Goal: Book appointment/travel/reservation

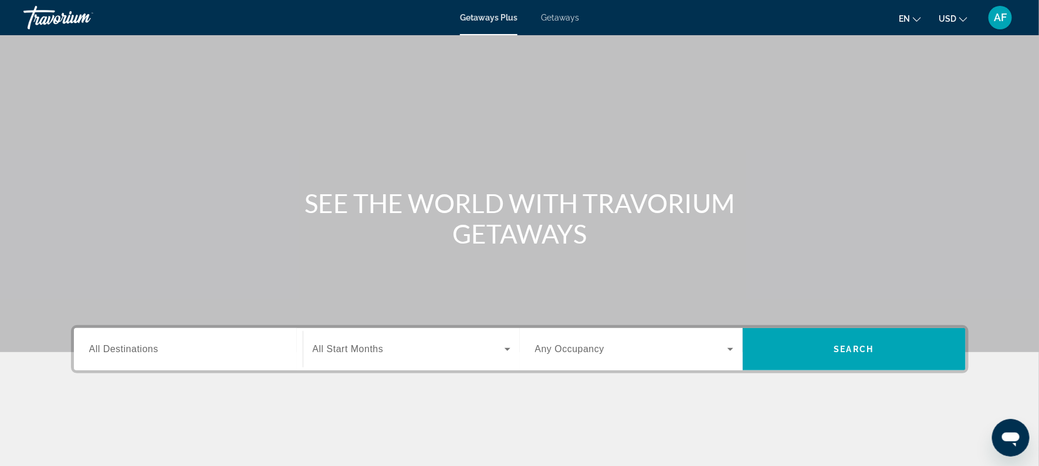
click at [562, 22] on div "Getaways Plus Getaways en English Español Français Italiano Português русский U…" at bounding box center [519, 17] width 1039 height 31
click at [558, 21] on span "Getaways" at bounding box center [560, 17] width 38 height 9
click at [125, 351] on span "All Destinations" at bounding box center [123, 349] width 69 height 10
click at [125, 351] on input "Destination All Destinations" at bounding box center [188, 350] width 198 height 14
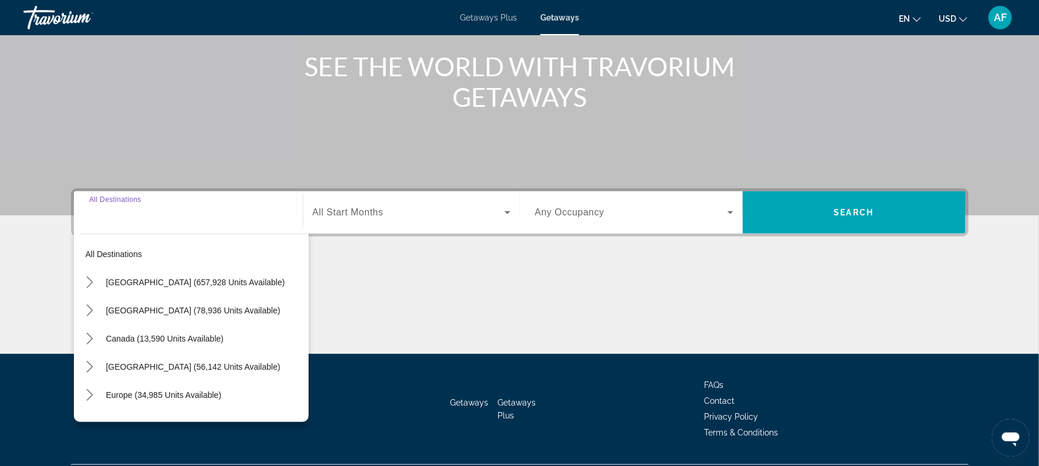
scroll to position [168, 0]
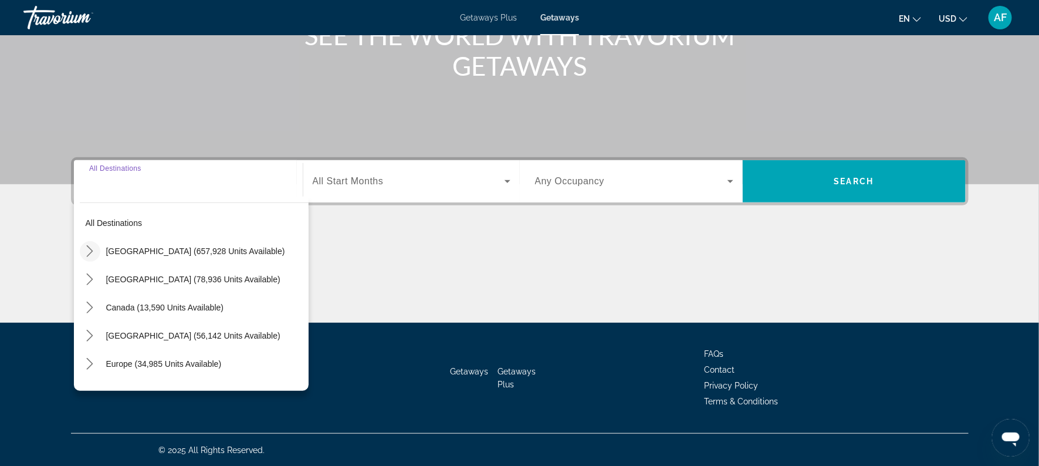
click at [93, 242] on mat-icon "Toggle United States (657,928 units available) submenu" at bounding box center [90, 251] width 21 height 21
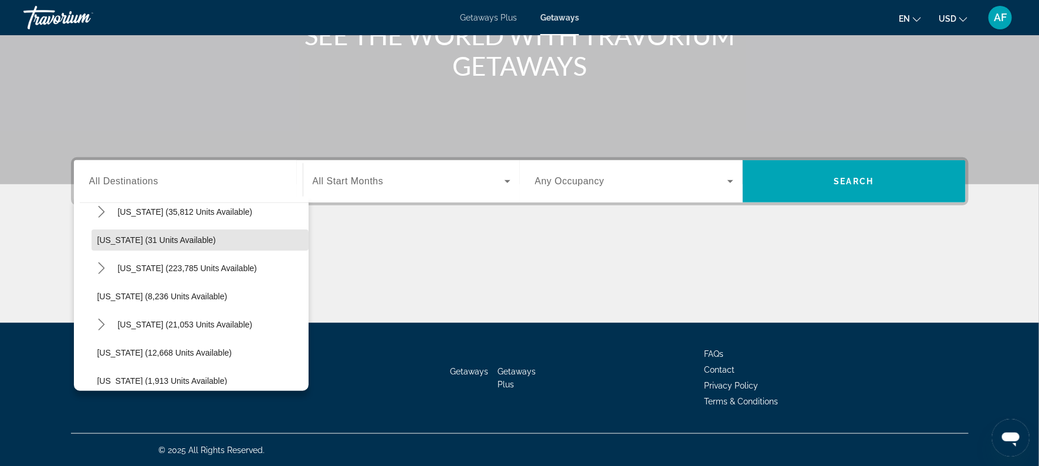
scroll to position [155, 0]
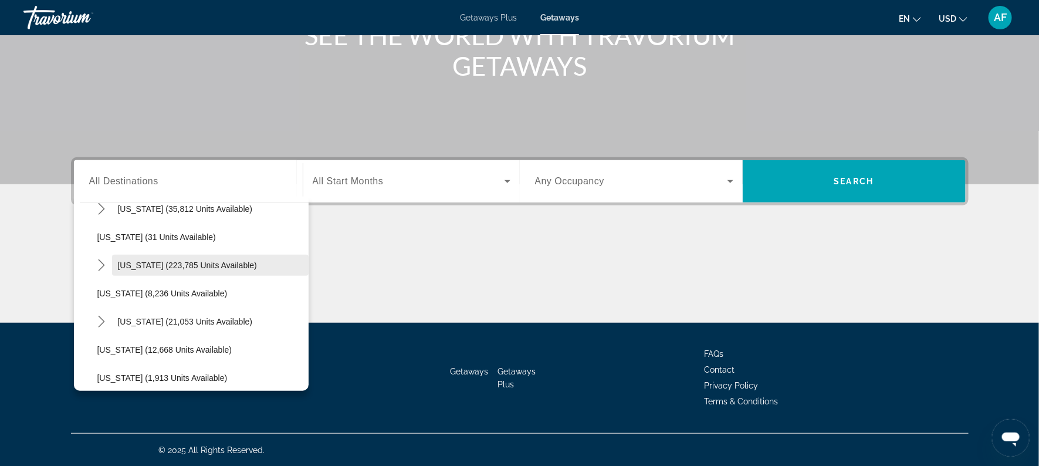
click at [114, 260] on span "Select destination: Florida (223,785 units available)" at bounding box center [210, 265] width 197 height 28
type input "**********"
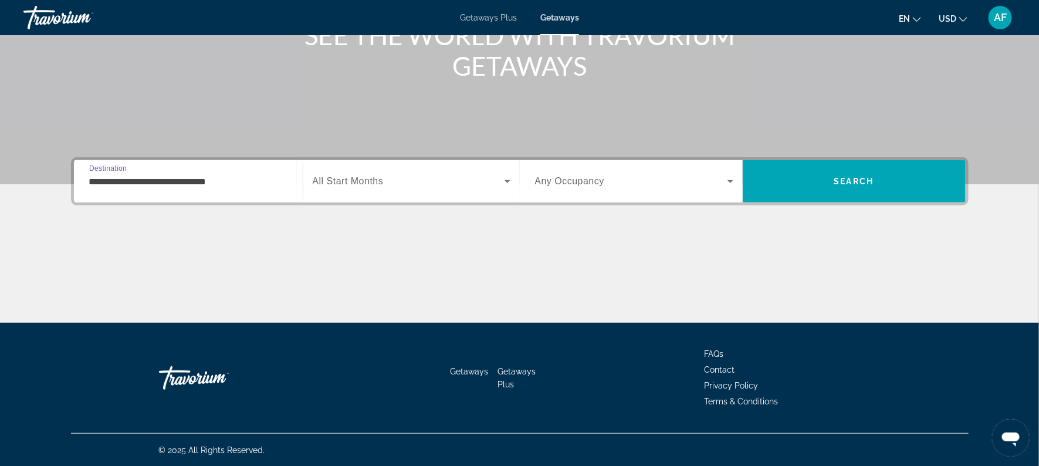
click at [343, 185] on span "All Start Months" at bounding box center [348, 181] width 71 height 10
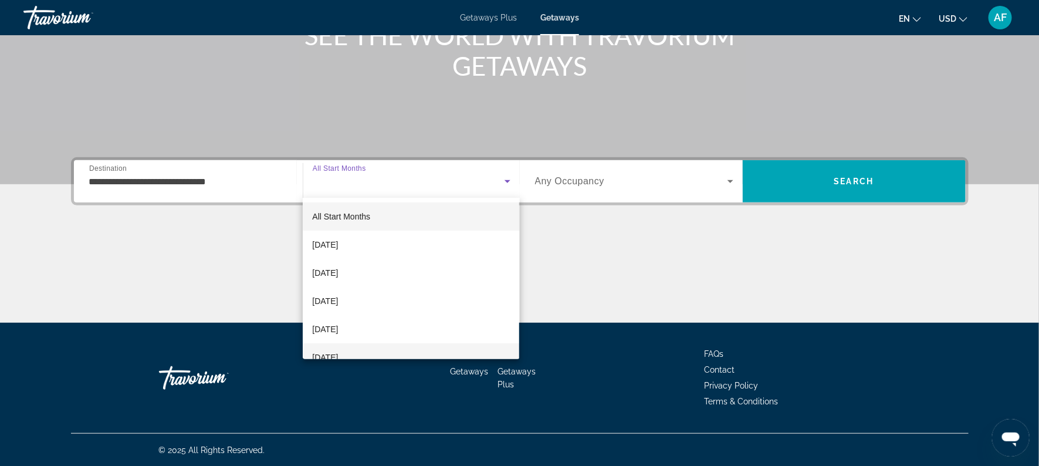
click at [338, 355] on span "[DATE]" at bounding box center [325, 357] width 26 height 14
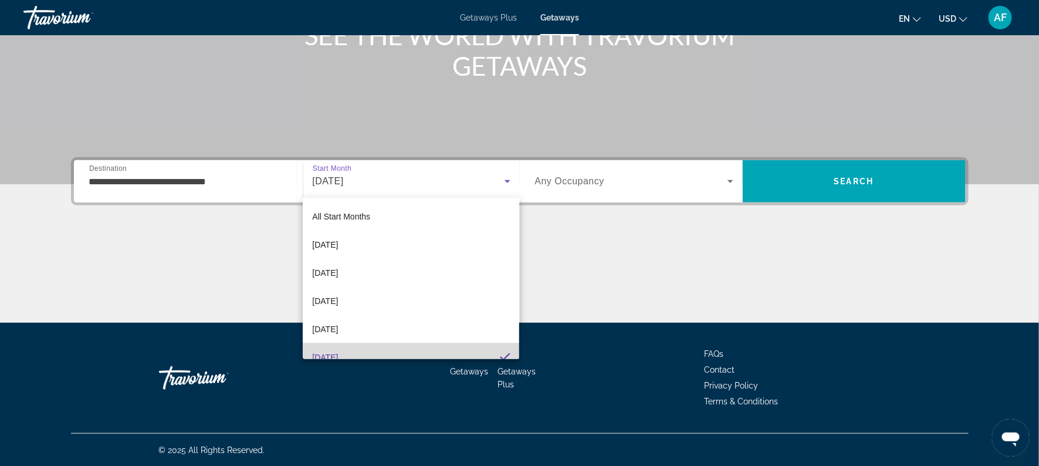
scroll to position [12, 0]
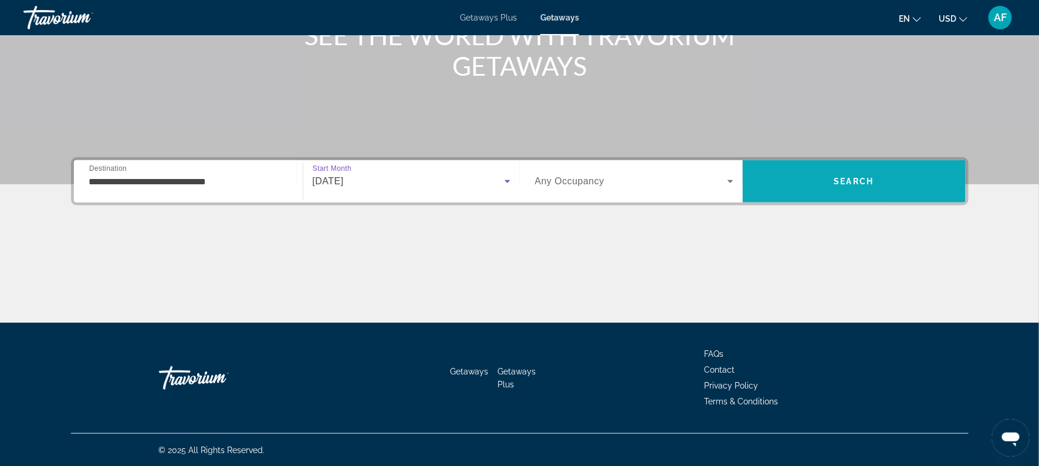
click at [825, 184] on span "Search" at bounding box center [854, 181] width 223 height 28
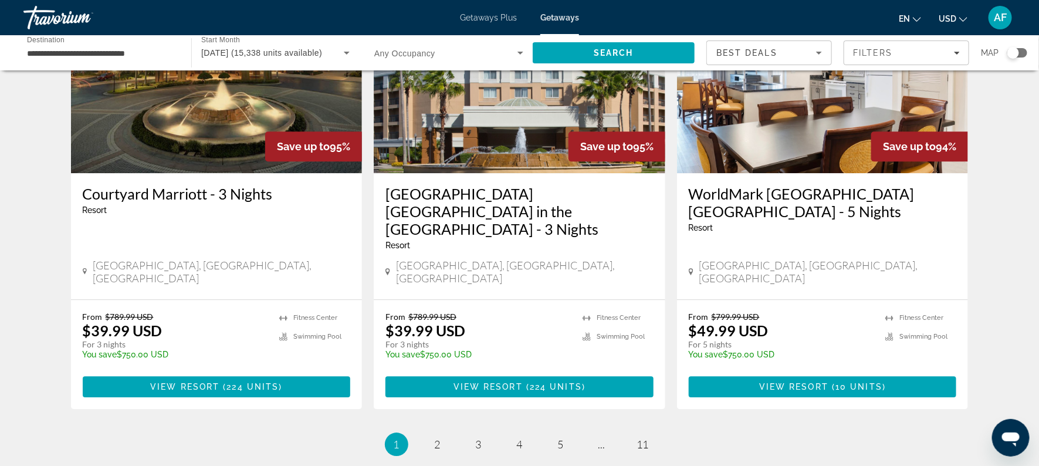
scroll to position [1434, 0]
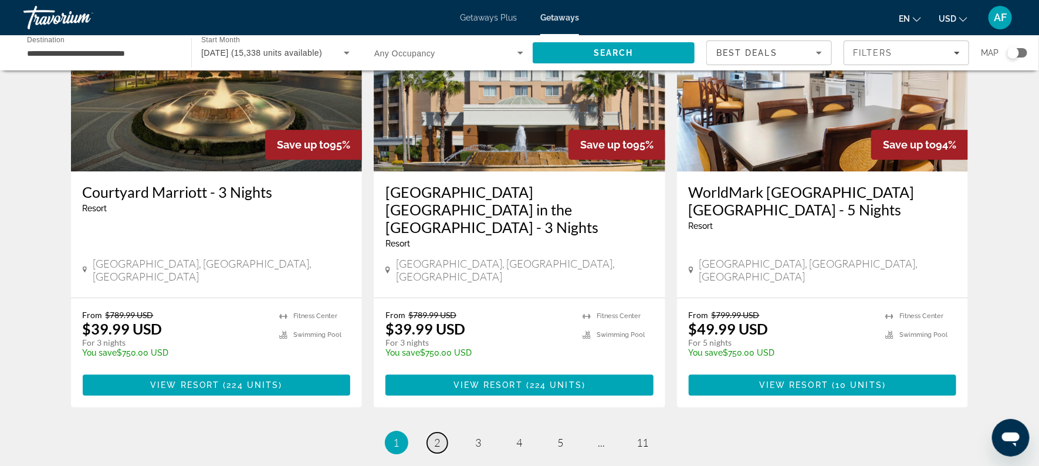
click at [437, 436] on span "2" at bounding box center [438, 442] width 6 height 13
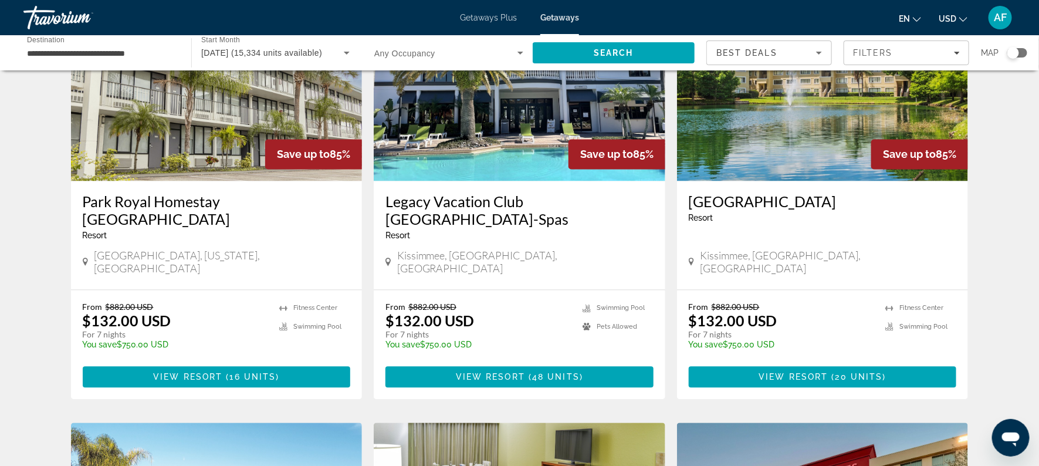
scroll to position [995, 0]
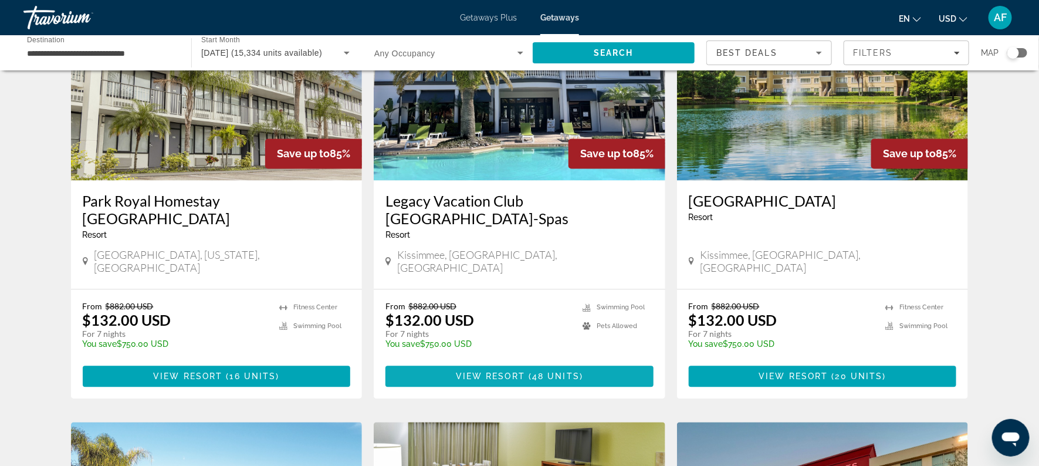
click at [471, 372] on span "View Resort" at bounding box center [490, 376] width 69 height 9
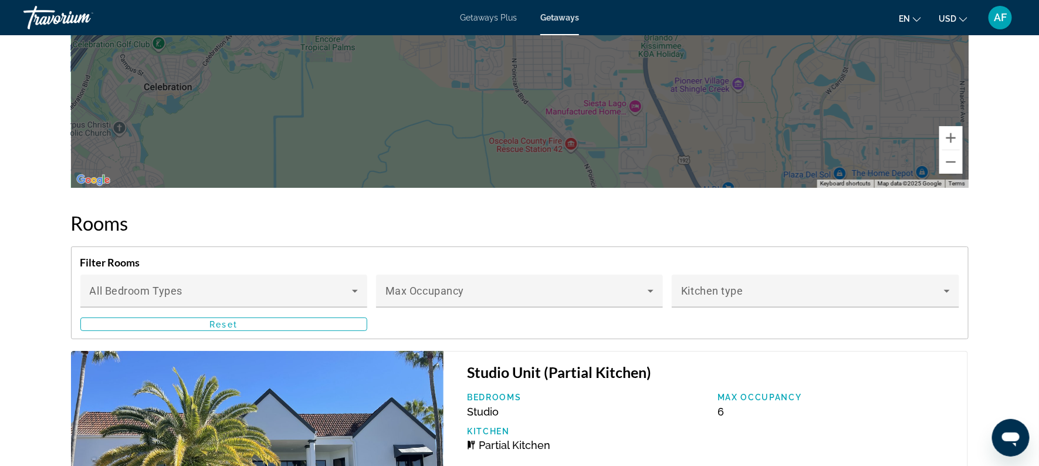
scroll to position [2087, 0]
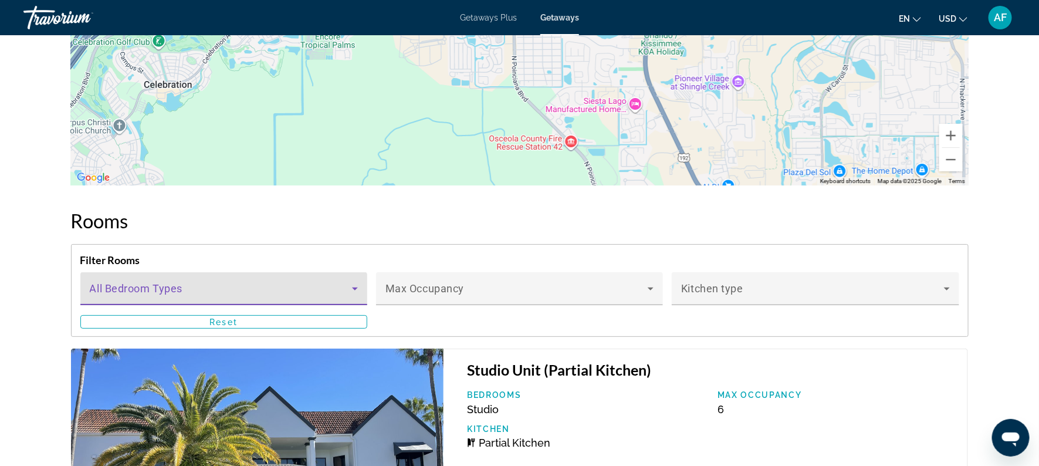
click at [354, 282] on icon "Main content" at bounding box center [355, 289] width 14 height 14
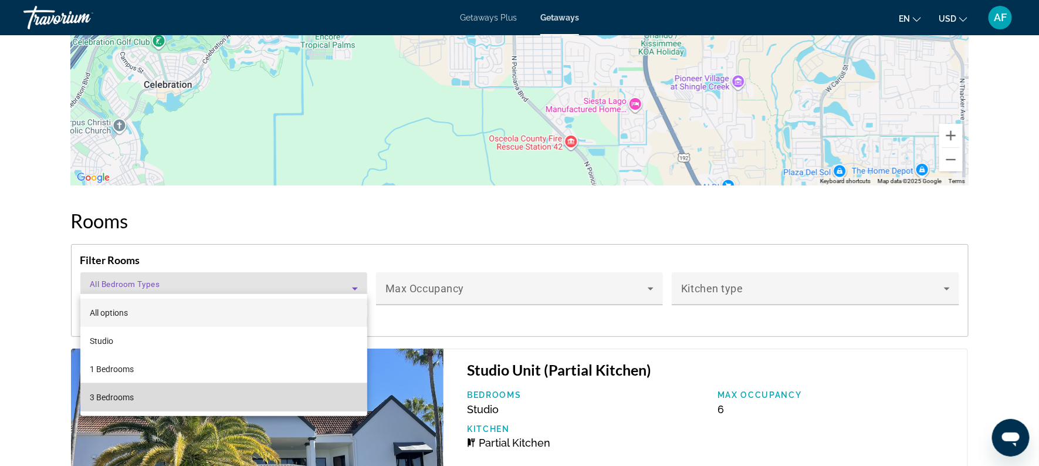
click at [102, 391] on span "3 Bedrooms" at bounding box center [112, 397] width 44 height 14
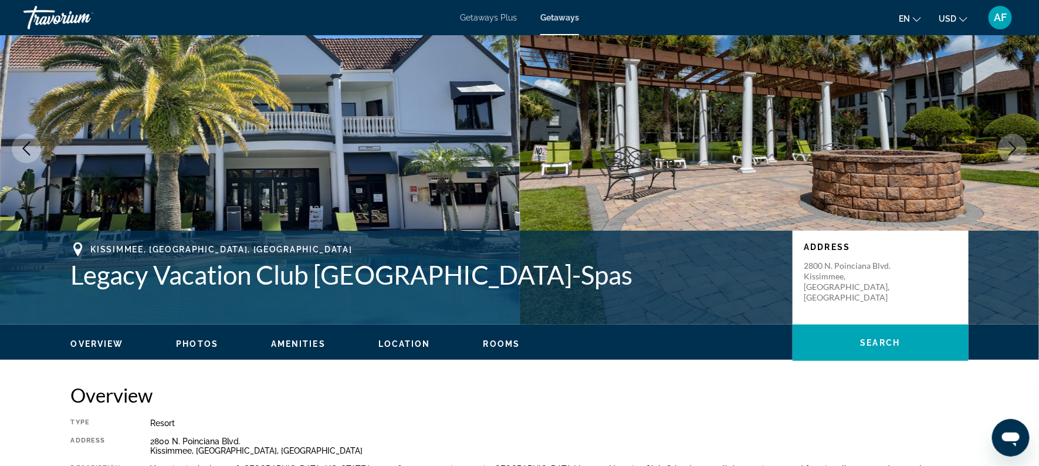
scroll to position [0, 0]
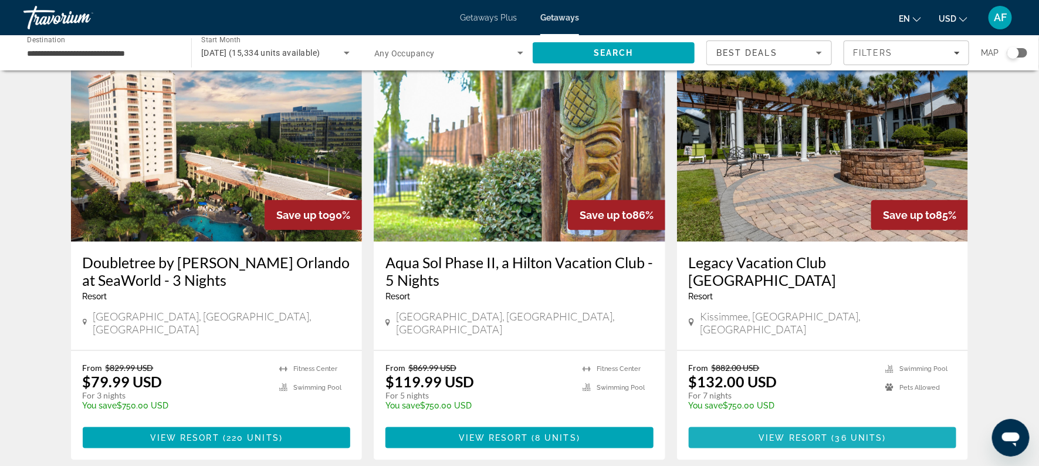
scroll to position [503, 0]
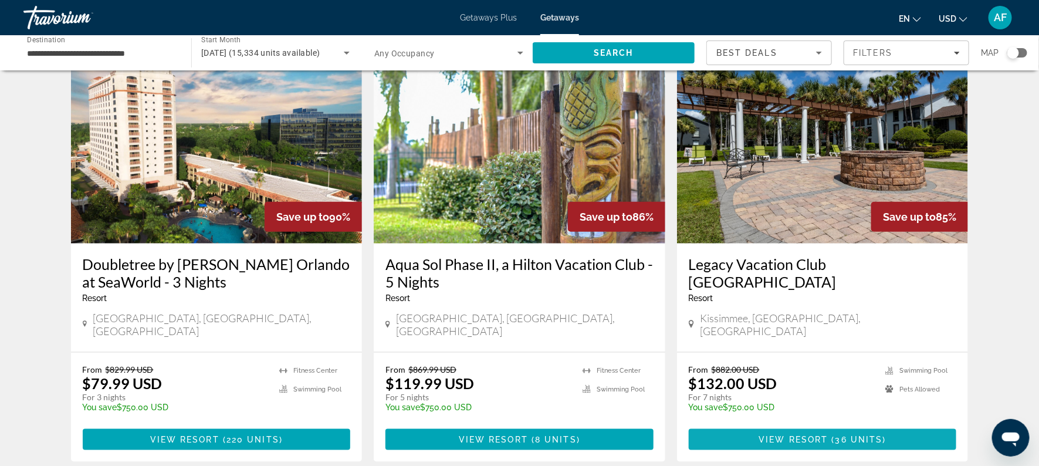
click at [811, 435] on span "View Resort" at bounding box center [793, 439] width 69 height 9
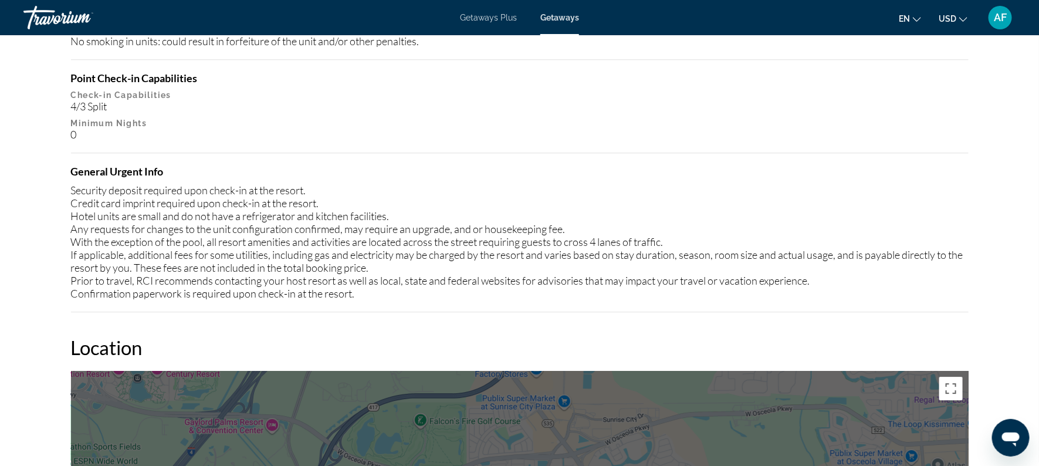
scroll to position [1474, 0]
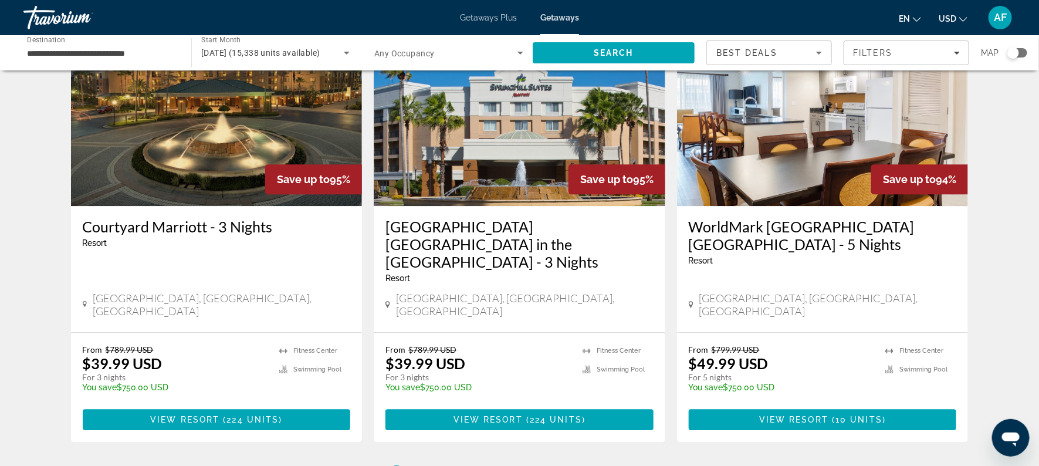
scroll to position [1405, 0]
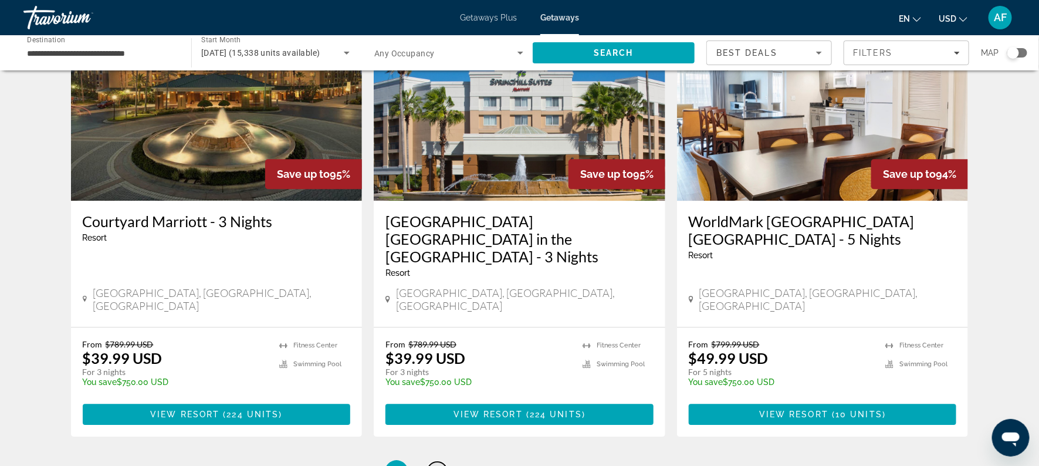
click at [437, 465] on span "2" at bounding box center [438, 471] width 6 height 13
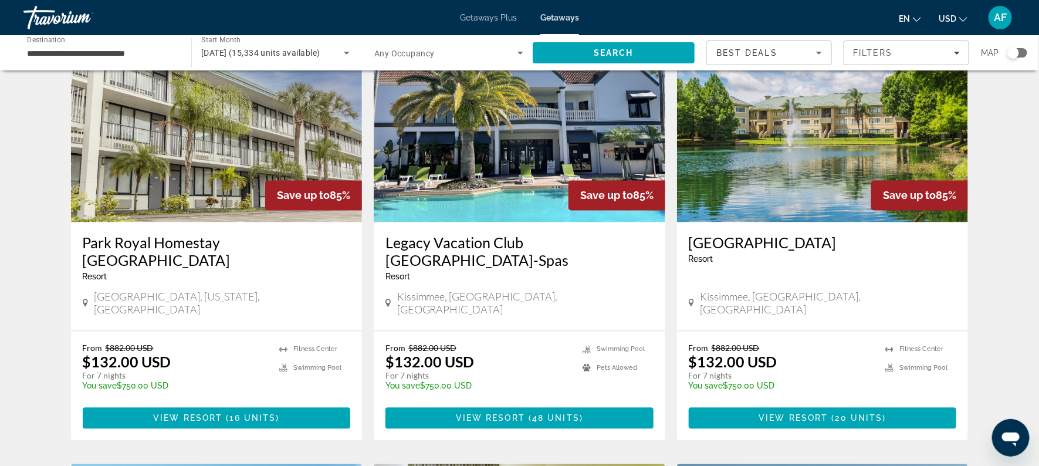
scroll to position [954, 0]
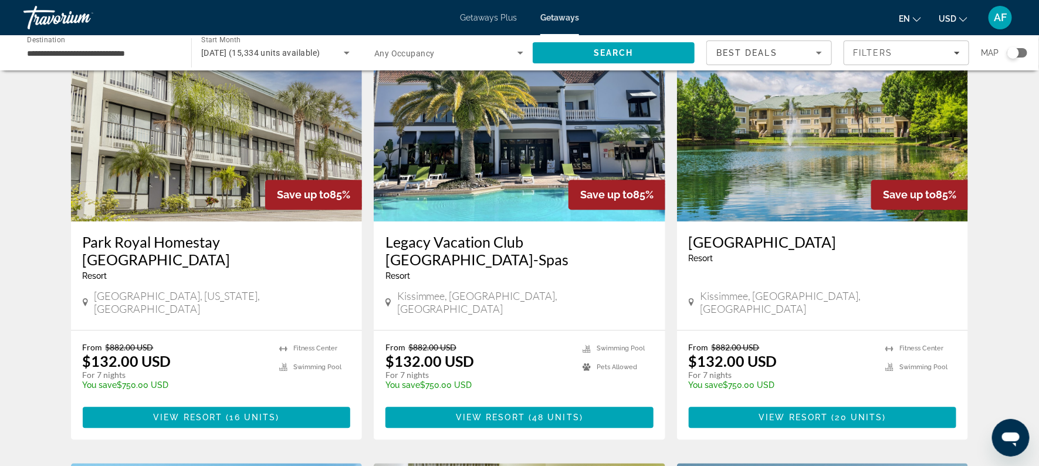
click at [224, 234] on h3 "Park Royal Homestay [GEOGRAPHIC_DATA]" at bounding box center [217, 251] width 268 height 35
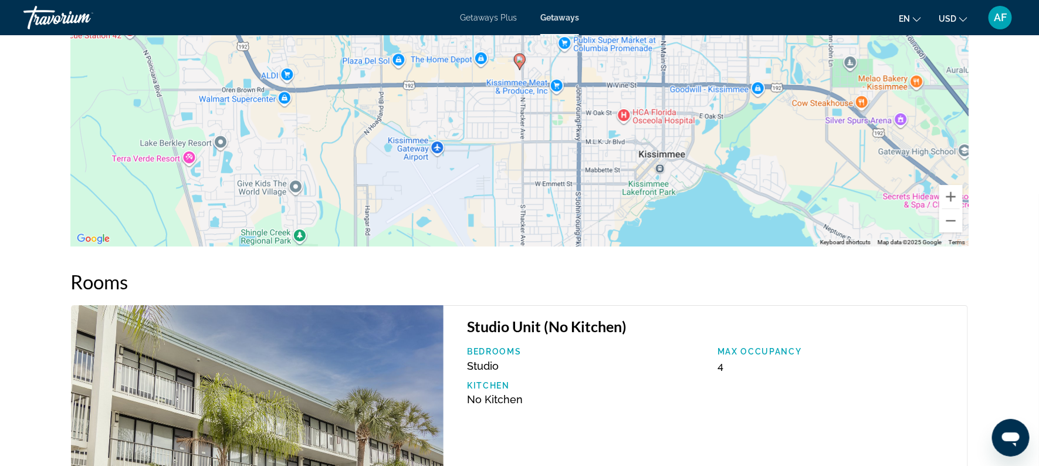
scroll to position [1596, 0]
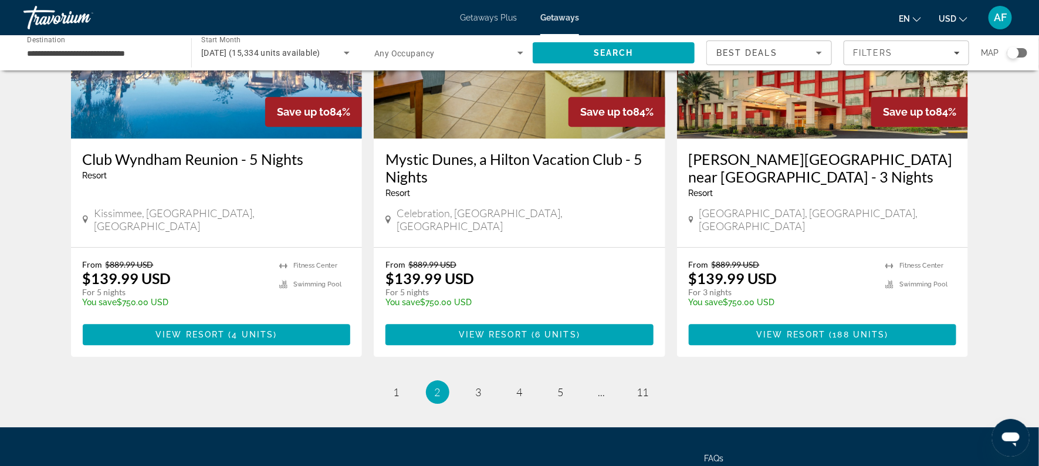
scroll to position [1471, 0]
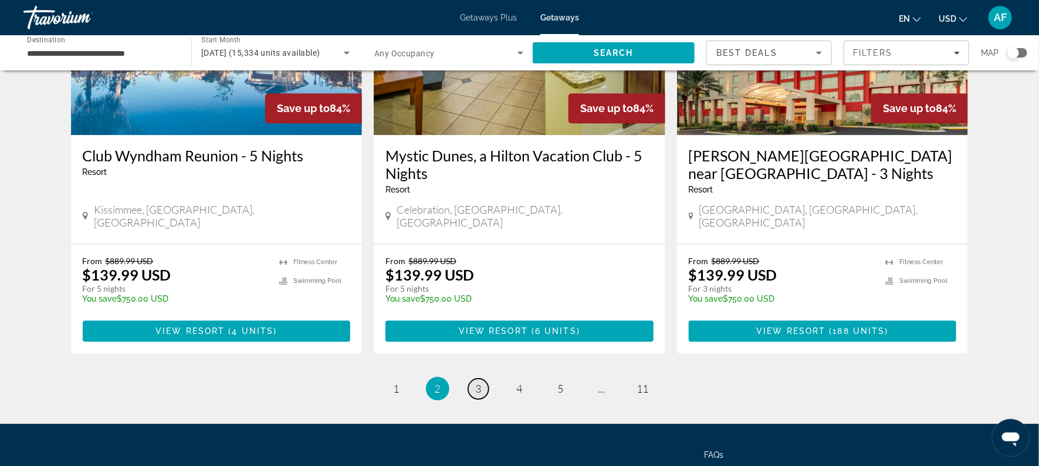
click at [478, 382] on span "3" at bounding box center [479, 388] width 6 height 13
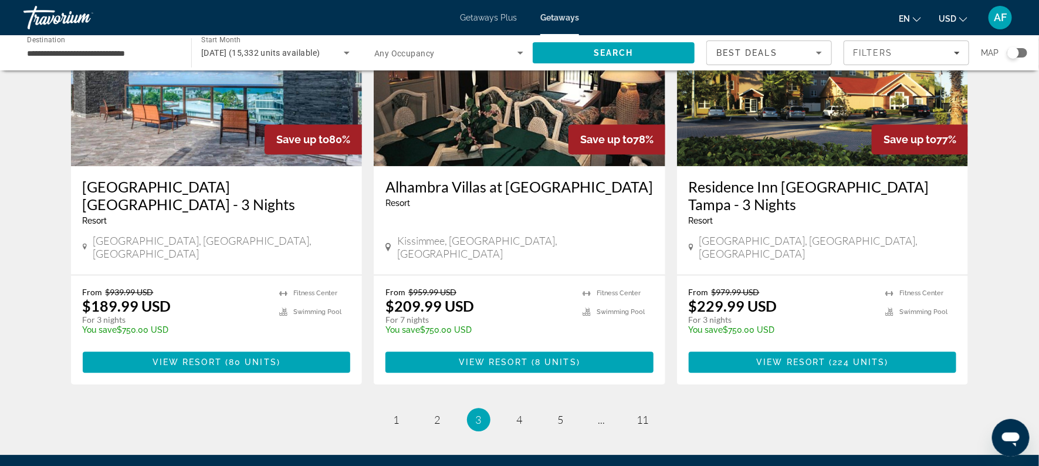
scroll to position [1402, 0]
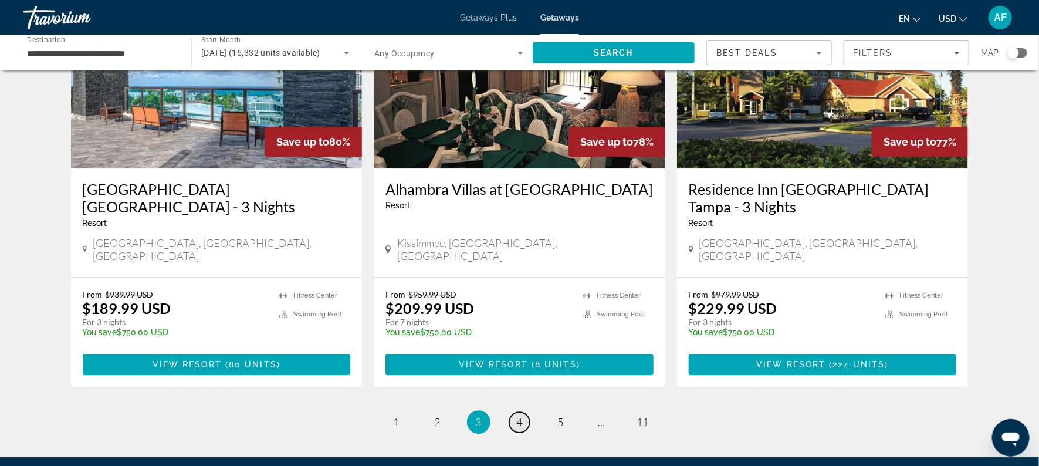
click at [519, 416] on span "4" at bounding box center [520, 422] width 6 height 13
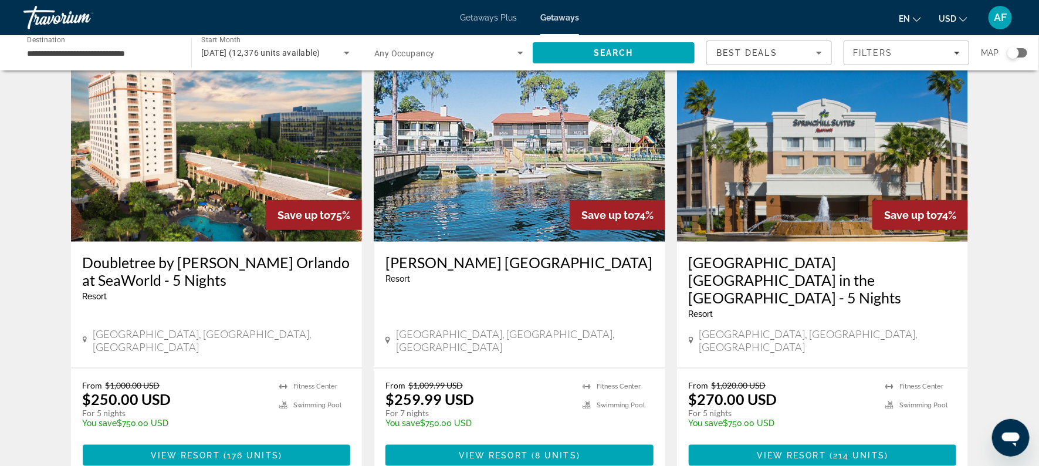
scroll to position [488, 0]
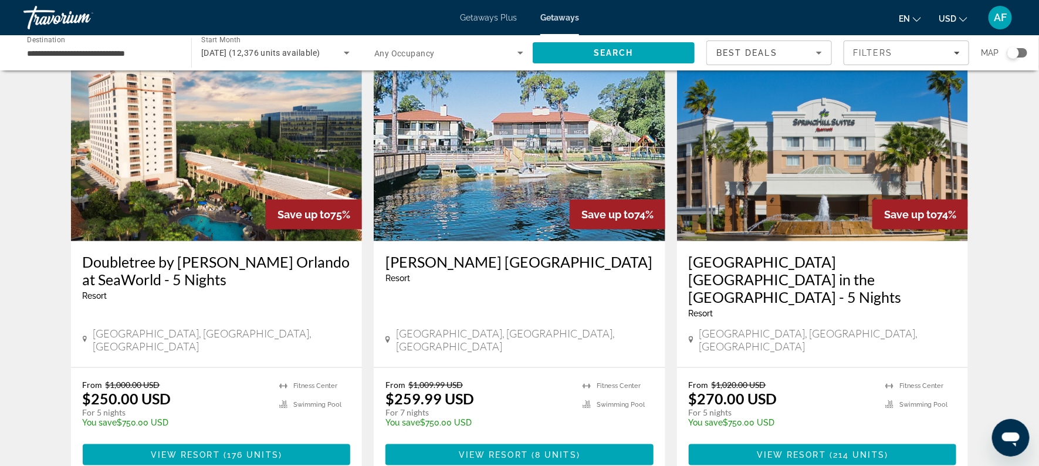
click at [482, 253] on h3 "[PERSON_NAME] [GEOGRAPHIC_DATA]" at bounding box center [520, 262] width 268 height 18
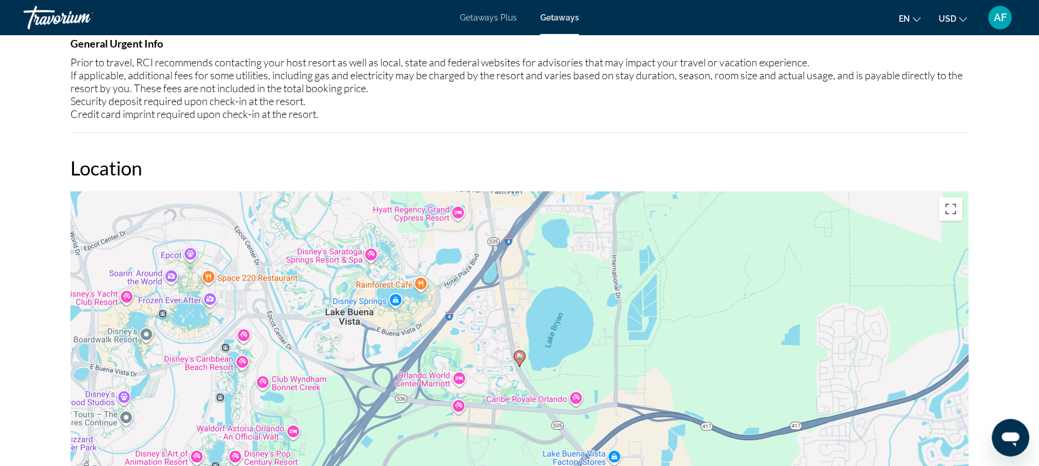
scroll to position [1633, 0]
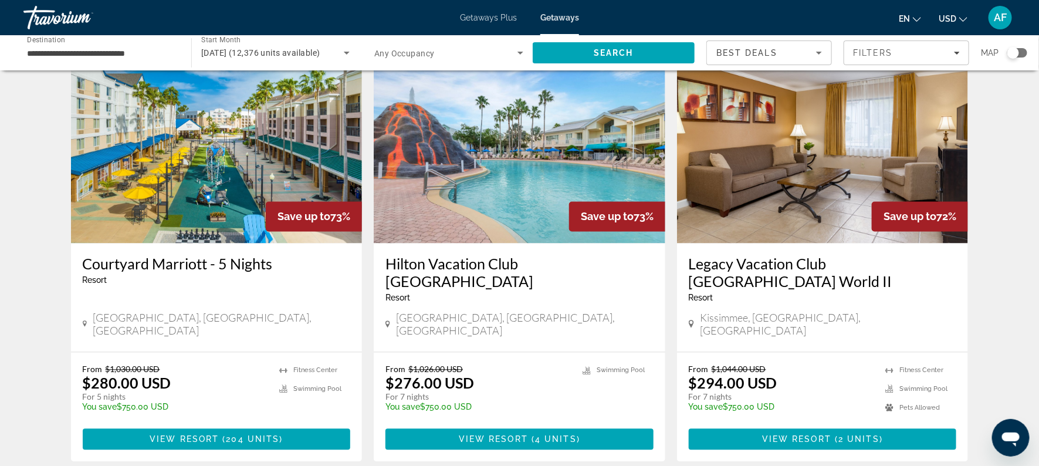
scroll to position [938, 0]
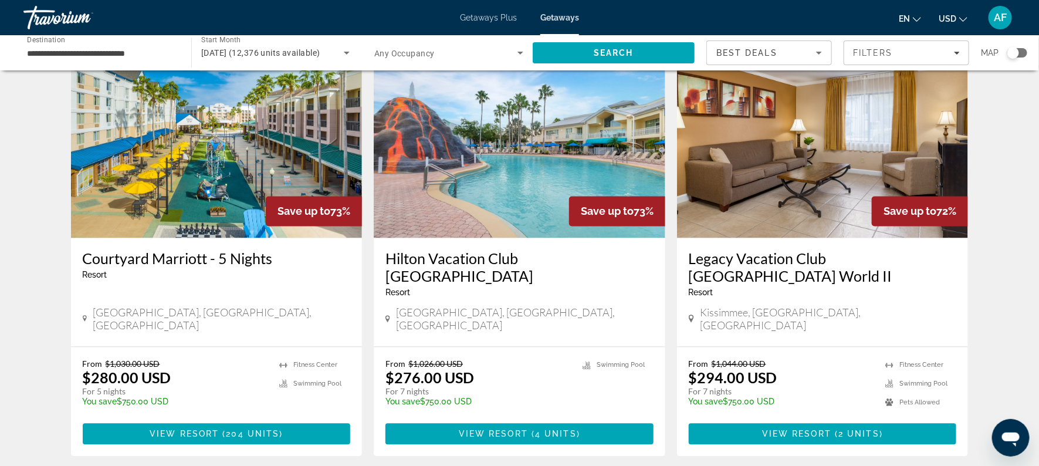
click at [474, 250] on h3 "Hilton Vacation Club [GEOGRAPHIC_DATA]" at bounding box center [520, 267] width 268 height 35
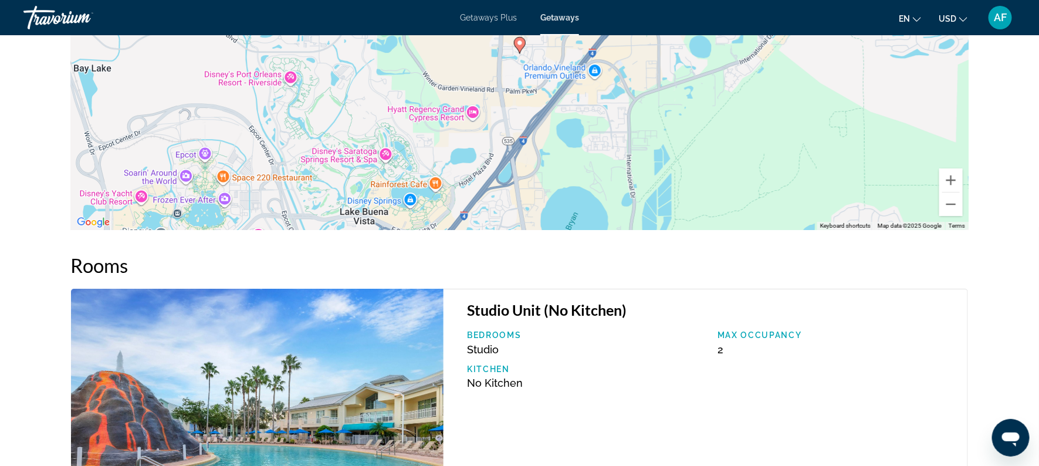
scroll to position [1855, 0]
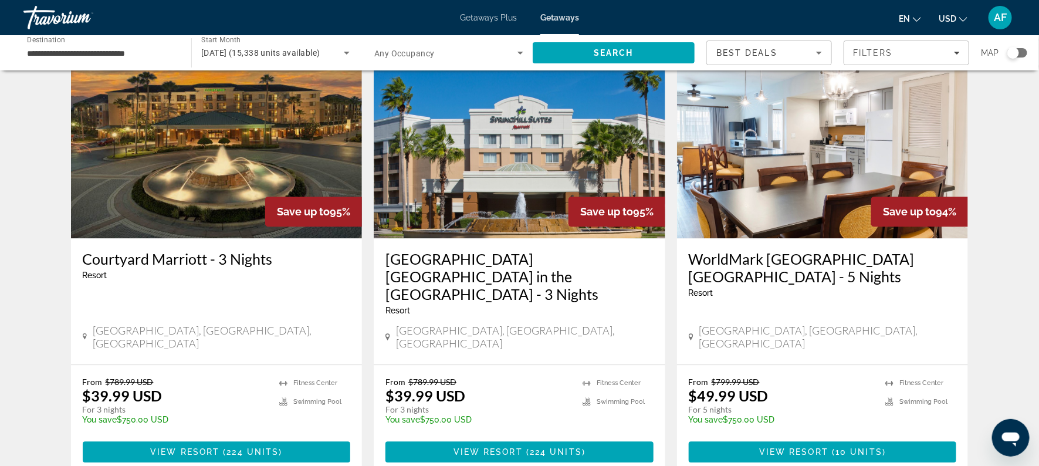
scroll to position [1374, 0]
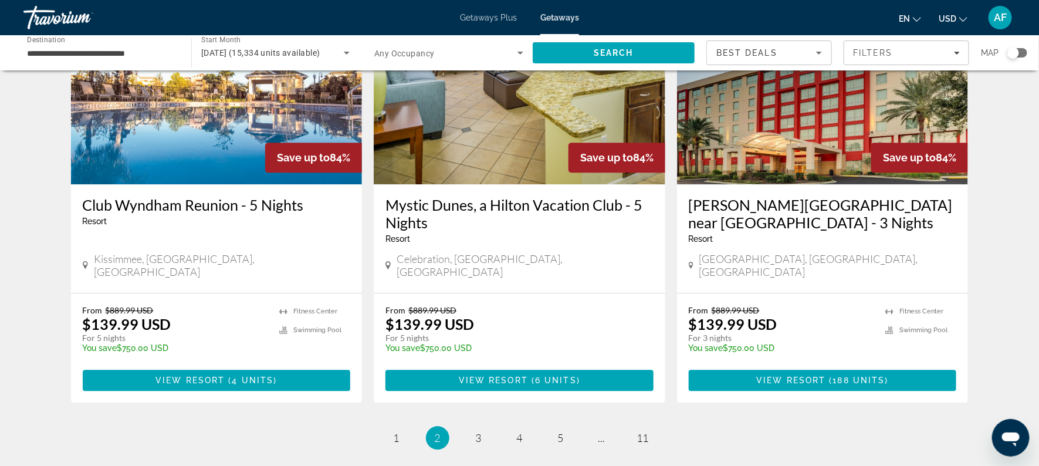
scroll to position [1424, 0]
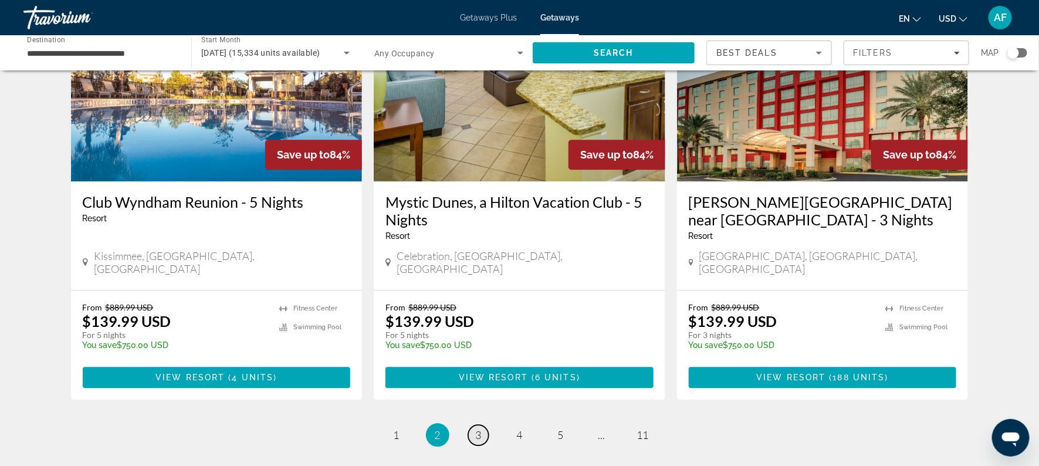
click at [476, 428] on span "3" at bounding box center [479, 434] width 6 height 13
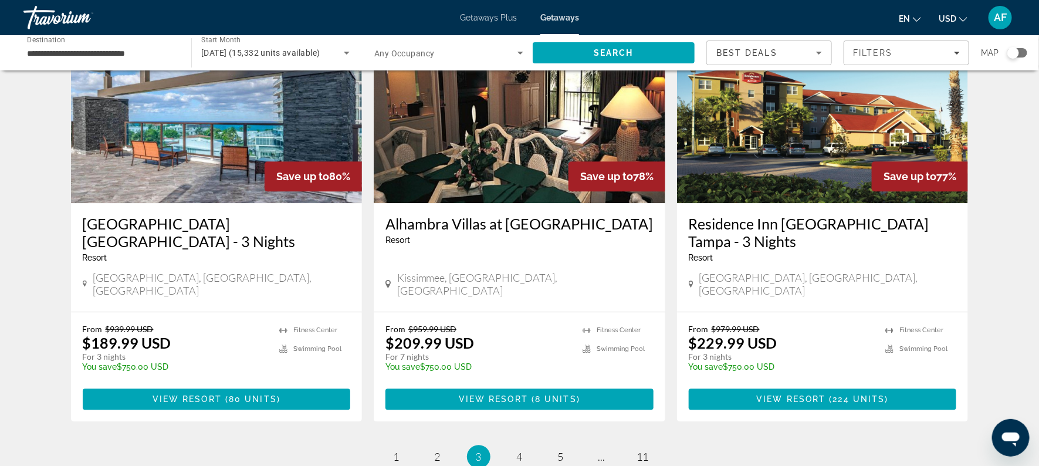
scroll to position [1375, 0]
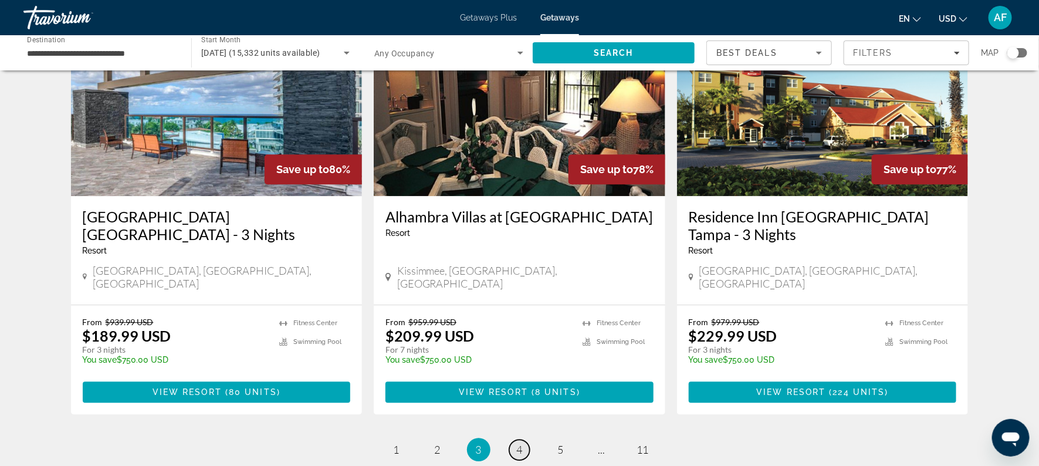
click at [519, 443] on span "4" at bounding box center [520, 449] width 6 height 13
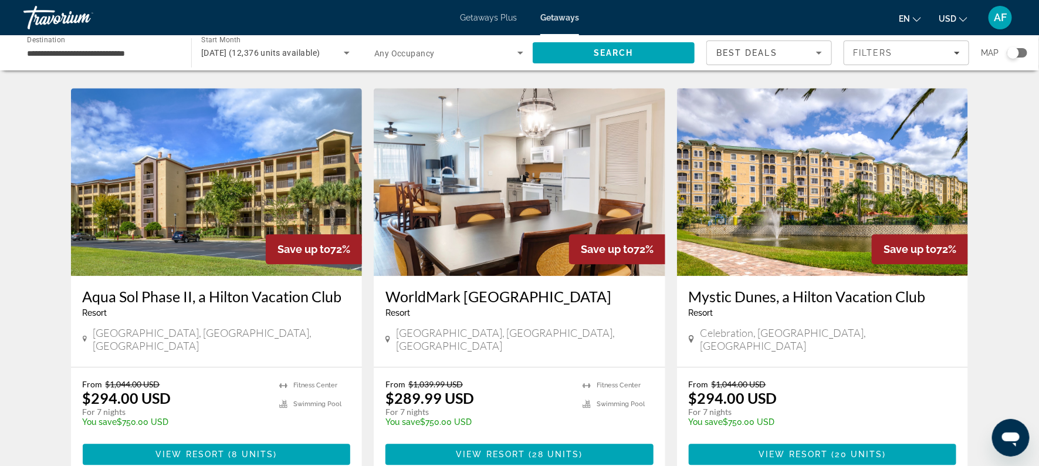
scroll to position [1334, 0]
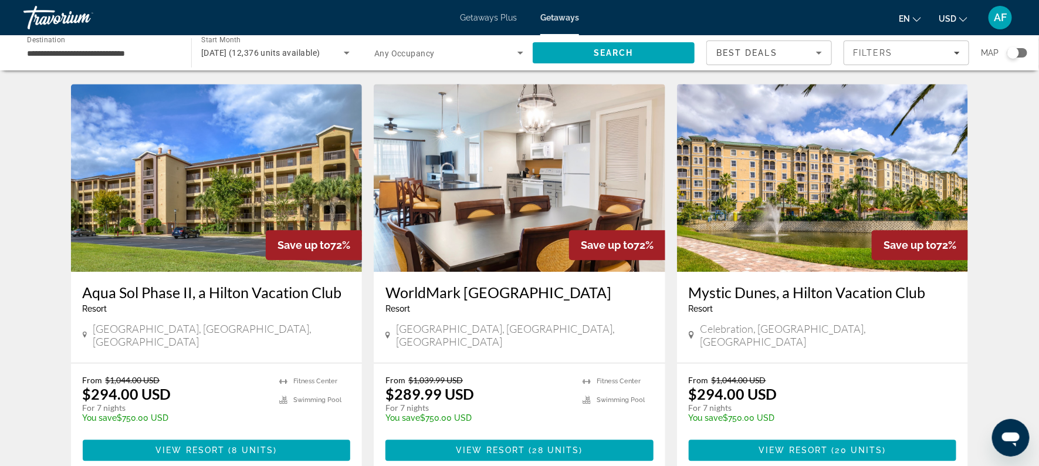
click at [455, 283] on h3 "WorldMark [GEOGRAPHIC_DATA]" at bounding box center [520, 292] width 268 height 18
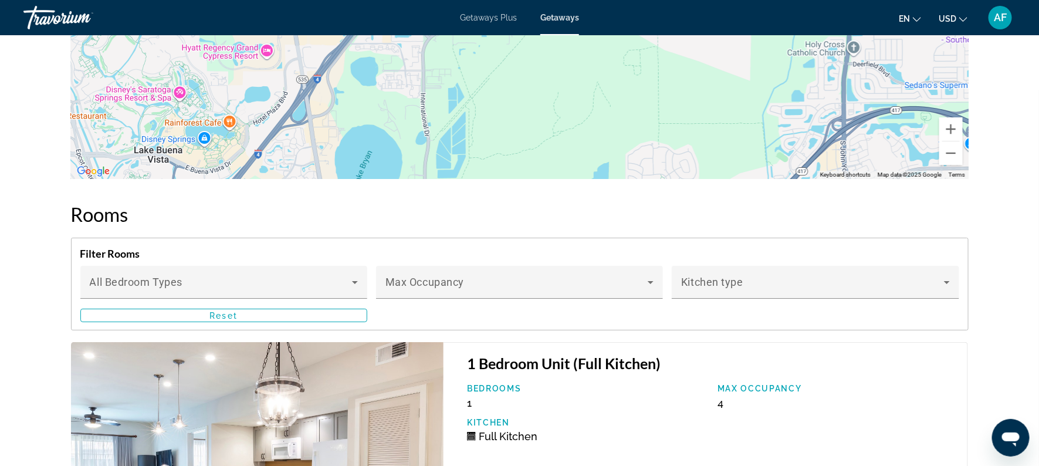
scroll to position [1965, 0]
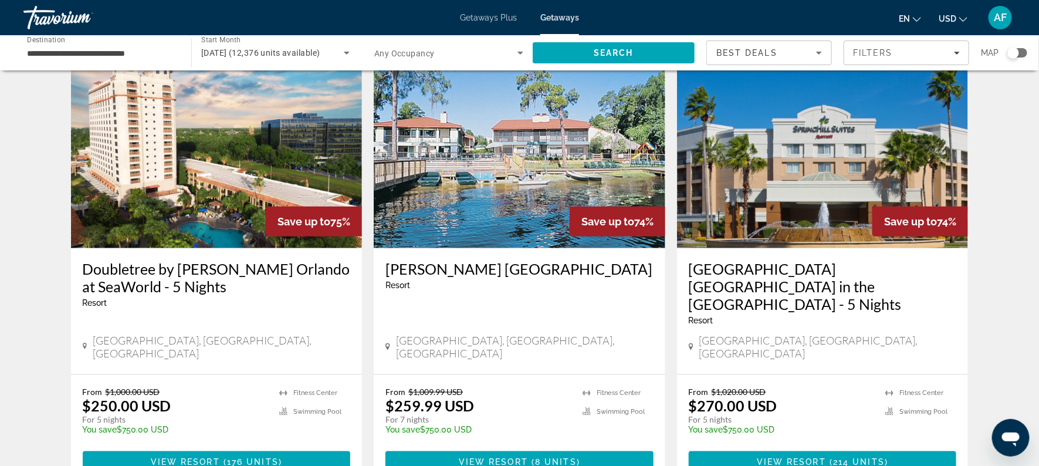
scroll to position [504, 0]
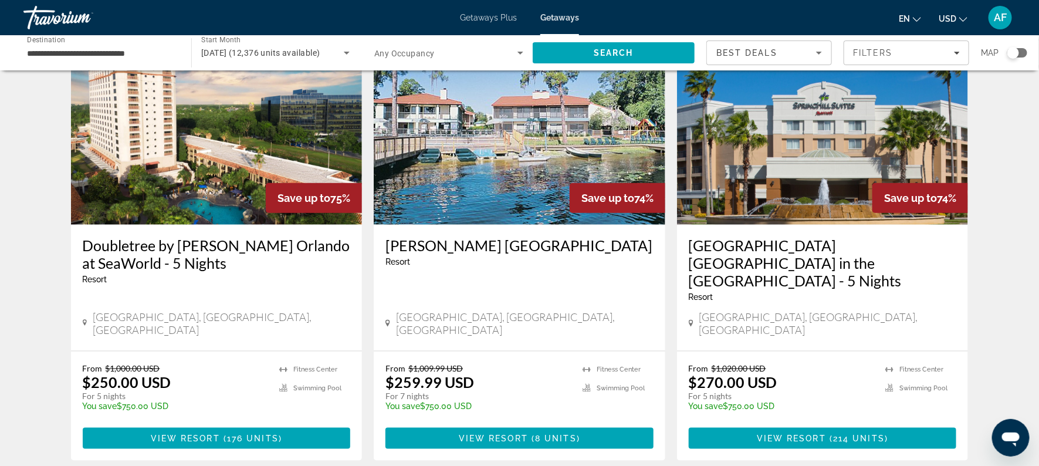
click at [809, 241] on h3 "[GEOGRAPHIC_DATA] [GEOGRAPHIC_DATA] in the [GEOGRAPHIC_DATA] - 5 Nights" at bounding box center [823, 263] width 268 height 53
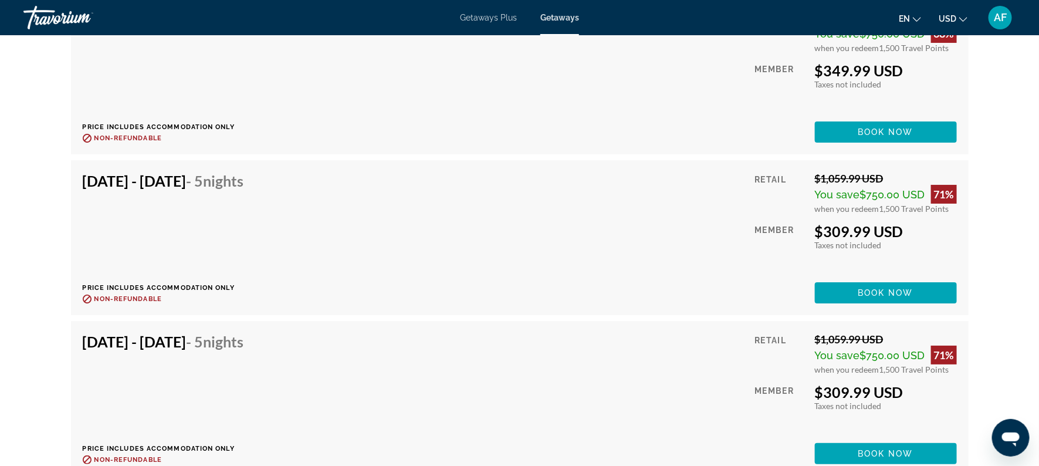
scroll to position [6129, 0]
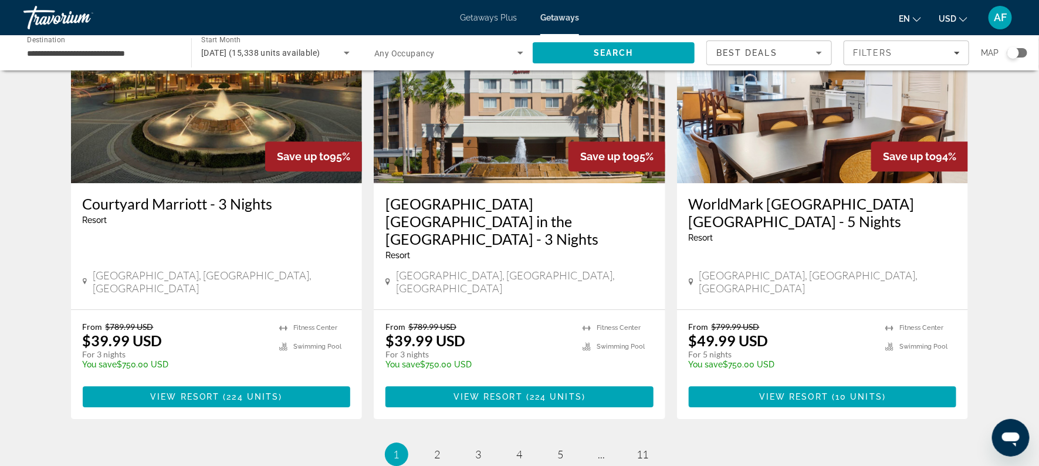
scroll to position [1502, 0]
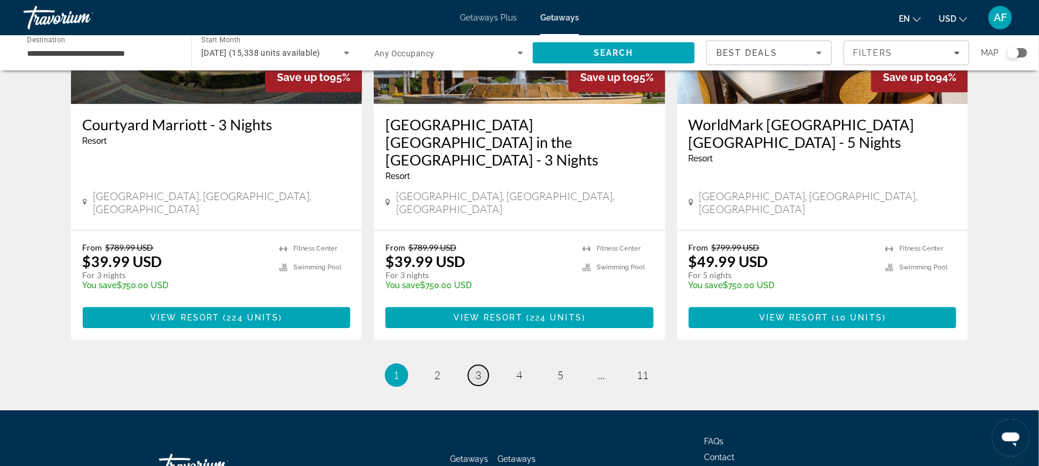
click at [478, 369] on span "3" at bounding box center [479, 375] width 6 height 13
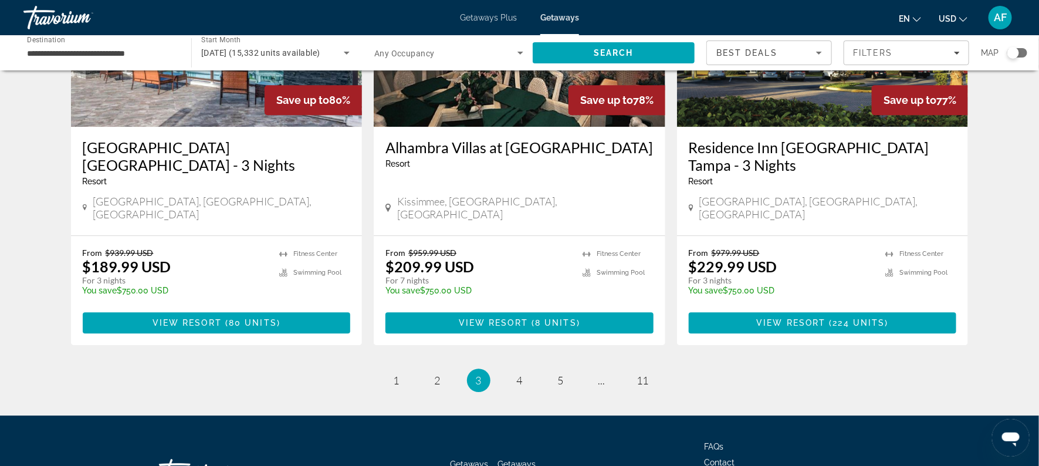
scroll to position [1446, 0]
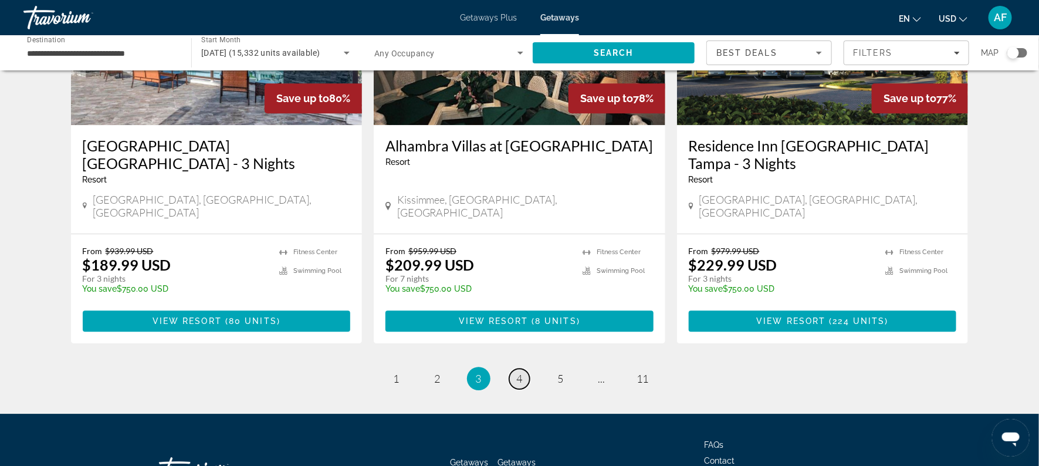
click at [519, 372] on span "4" at bounding box center [520, 378] width 6 height 13
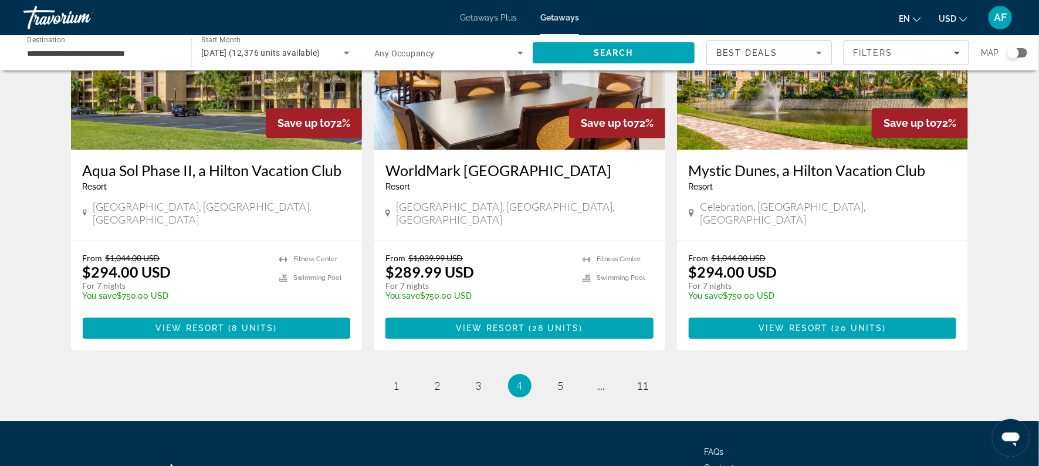
scroll to position [1458, 0]
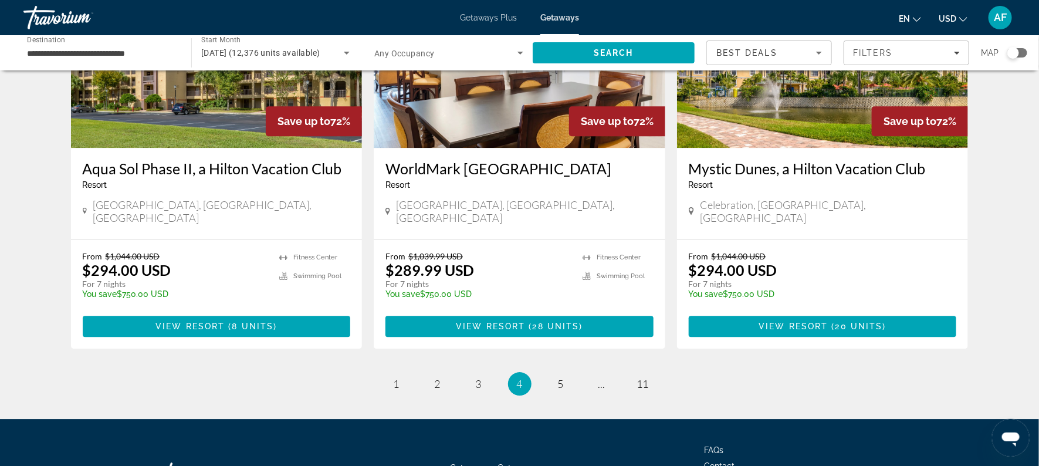
click at [811, 160] on h3 "Mystic Dunes, a Hilton Vacation Club" at bounding box center [823, 169] width 268 height 18
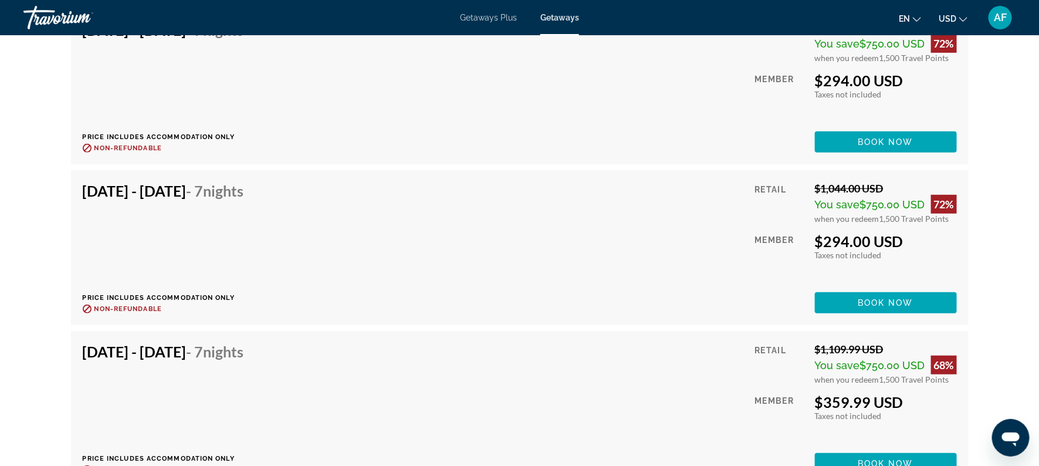
scroll to position [2266, 0]
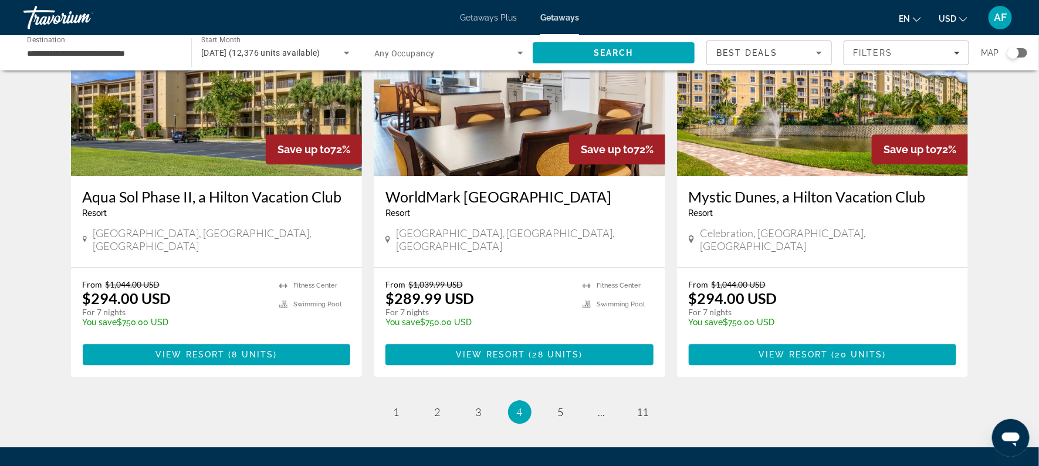
scroll to position [1436, 0]
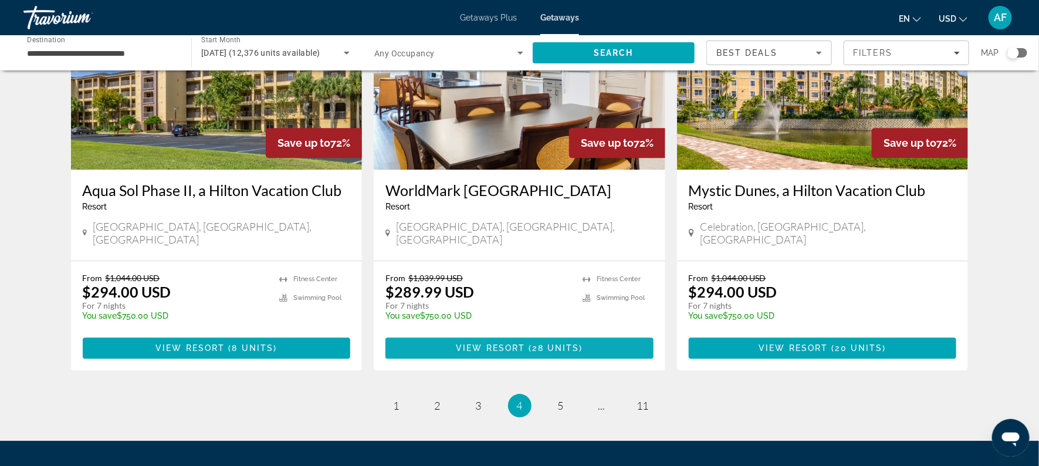
click at [437, 334] on span "Main content" at bounding box center [520, 348] width 268 height 28
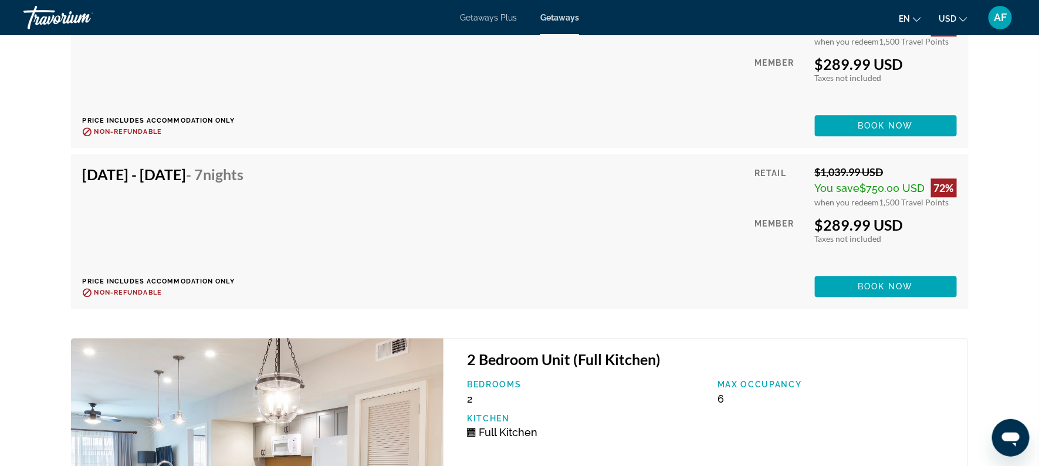
scroll to position [3412, 0]
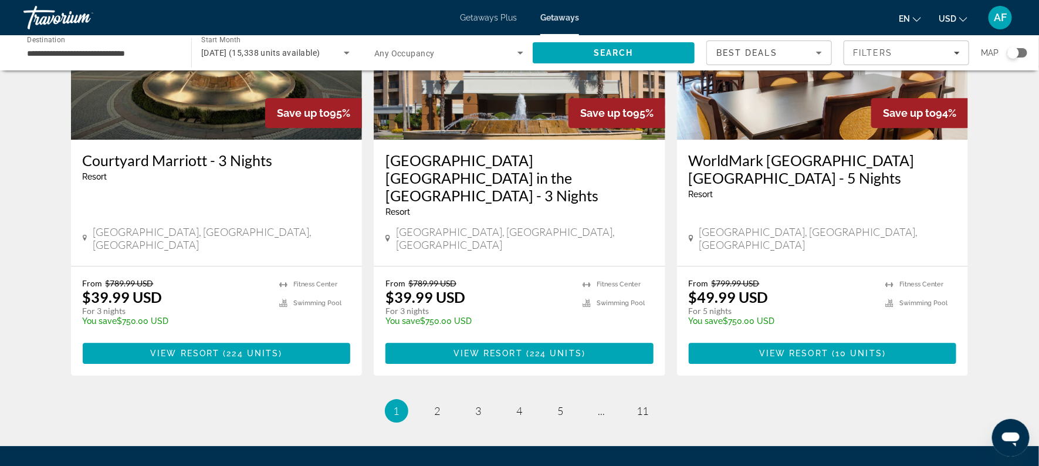
scroll to position [1502, 0]
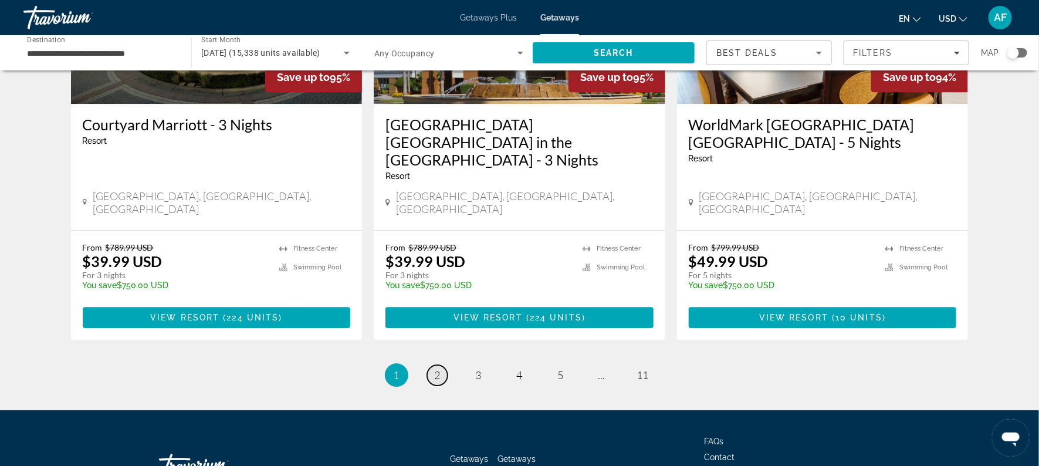
click at [436, 369] on span "2" at bounding box center [438, 375] width 6 height 13
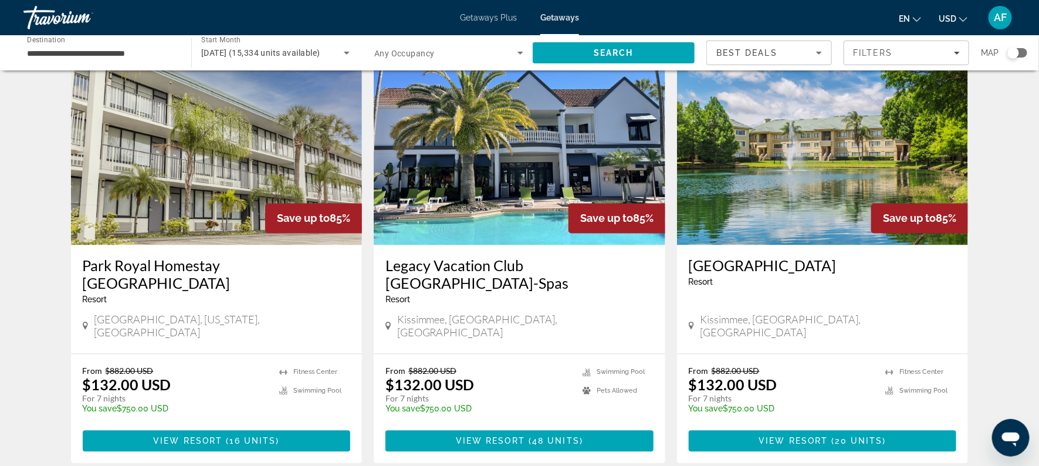
scroll to position [936, 0]
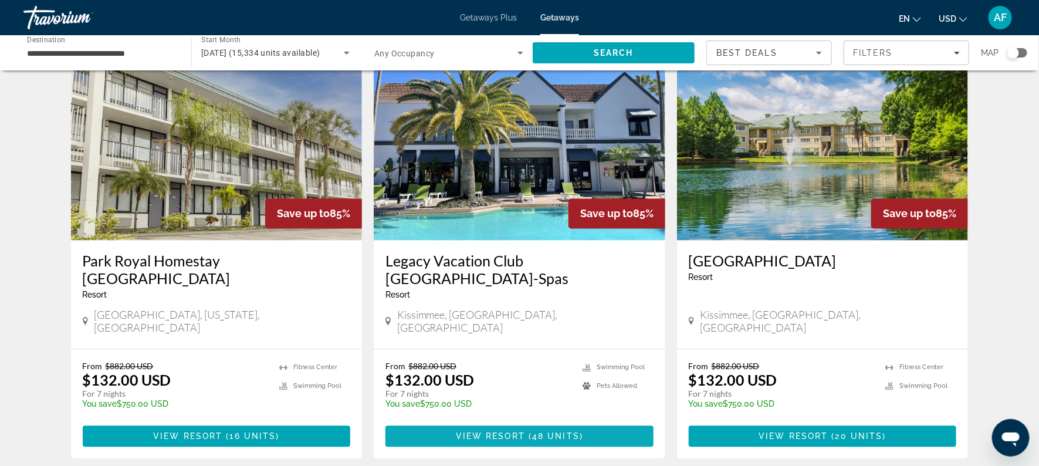
click at [531, 432] on span "( 48 units )" at bounding box center [554, 436] width 58 height 9
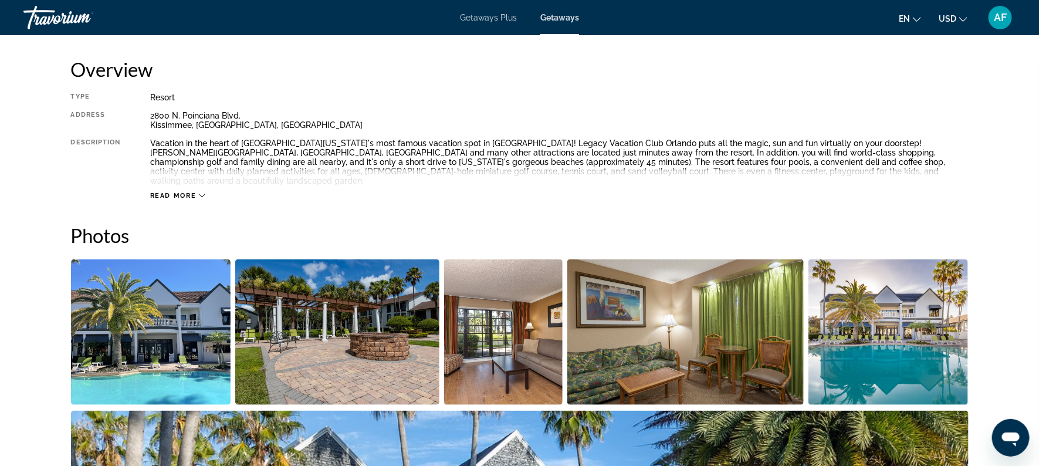
scroll to position [386, 0]
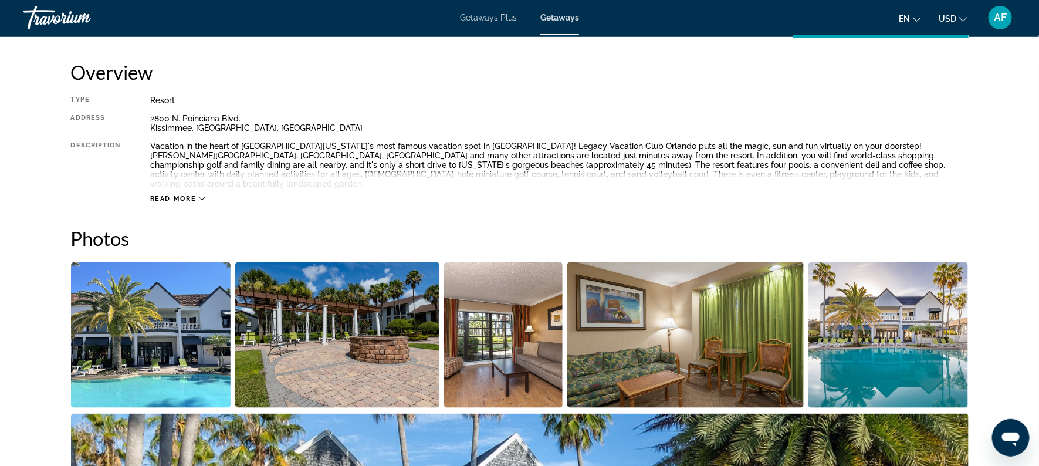
click at [163, 195] on span "Read more" at bounding box center [173, 199] width 46 height 8
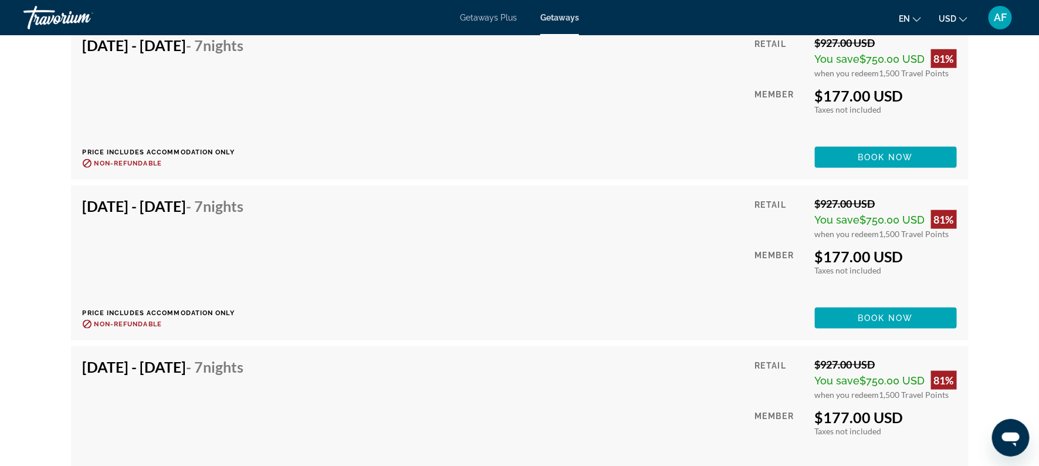
scroll to position [4622, 0]
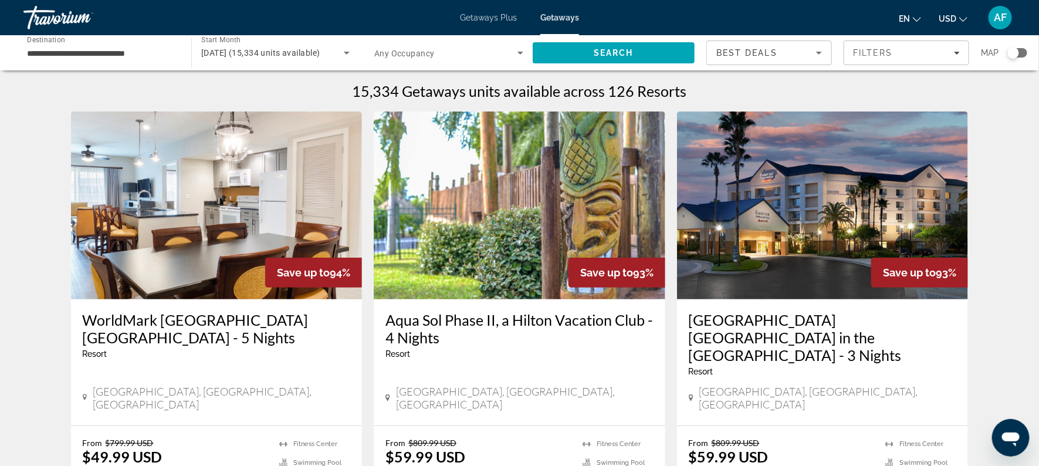
click at [494, 18] on span "Getaways Plus" at bounding box center [488, 17] width 57 height 9
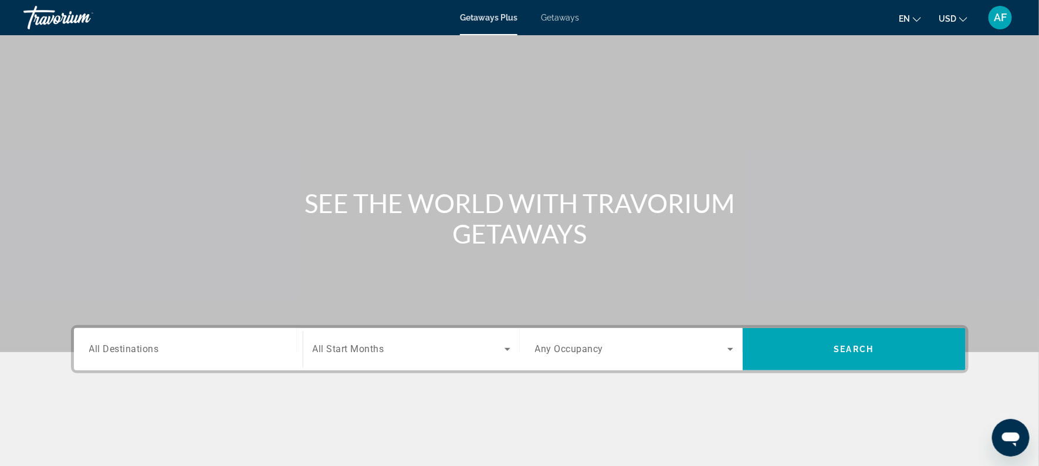
click at [138, 350] on span "All Destinations" at bounding box center [124, 348] width 70 height 11
click at [138, 350] on input "Destination All Destinations" at bounding box center [188, 350] width 198 height 14
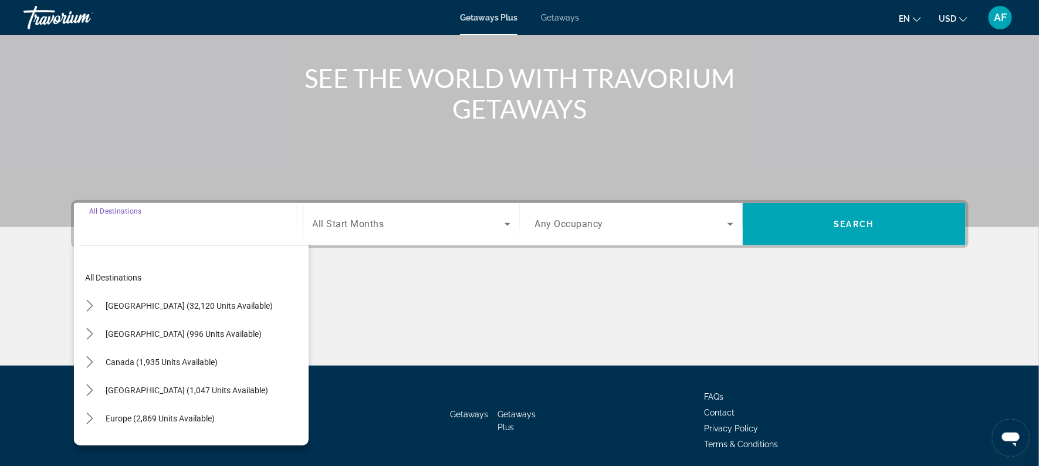
scroll to position [168, 0]
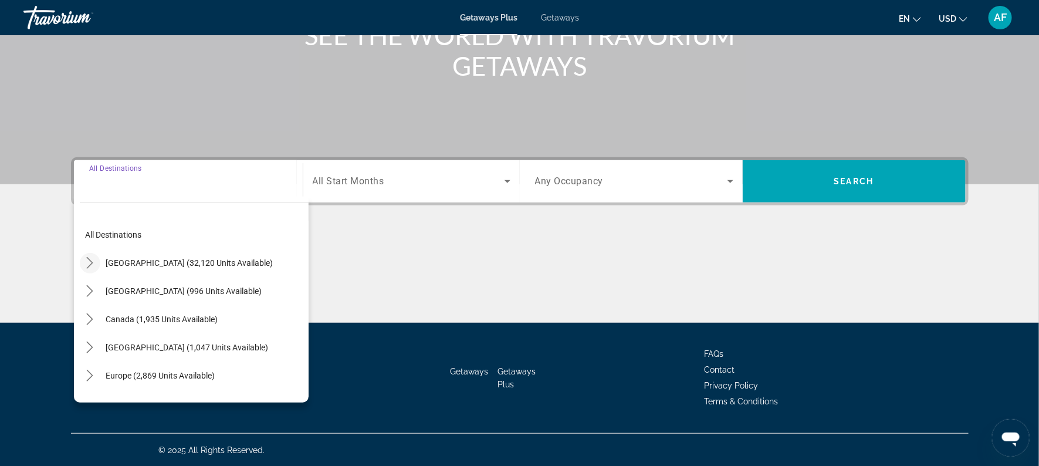
click at [89, 262] on icon "Toggle United States (32,120 units available) submenu" at bounding box center [90, 263] width 12 height 12
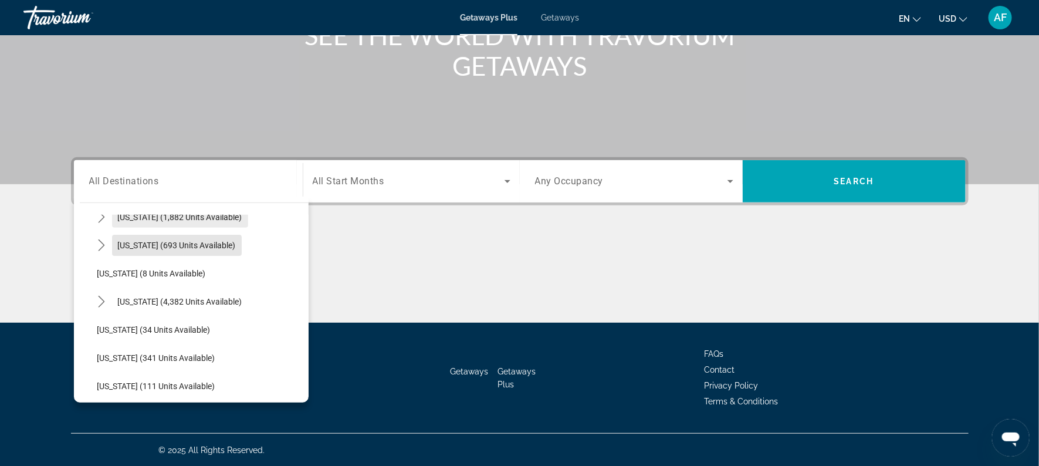
scroll to position [132, 0]
click at [103, 298] on icon "Toggle Florida (4,382 units available) submenu" at bounding box center [102, 300] width 12 height 12
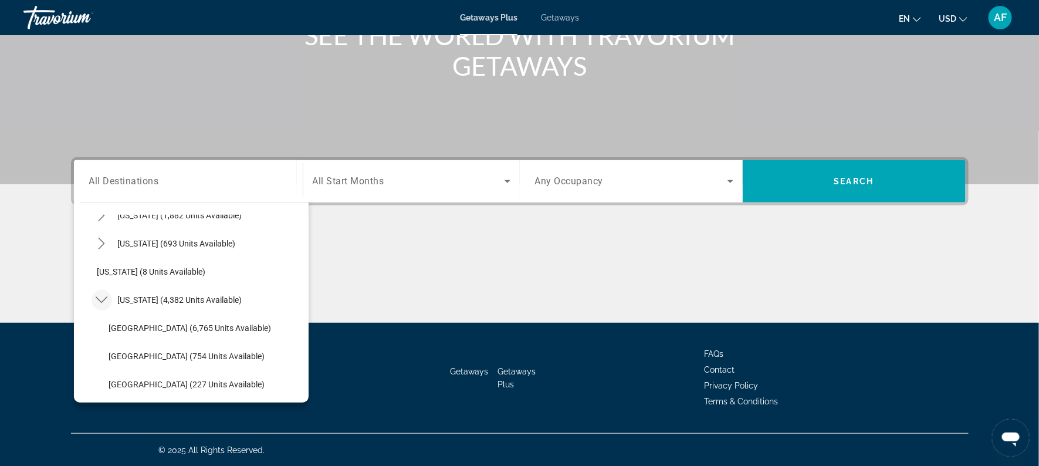
click at [346, 183] on span "All Start Months" at bounding box center [349, 181] width 72 height 11
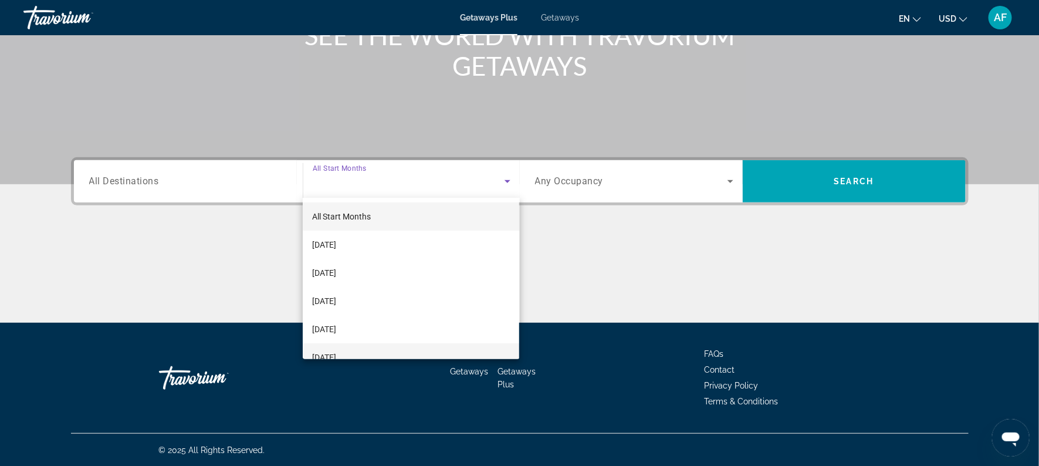
click at [336, 354] on span "[DATE]" at bounding box center [324, 357] width 24 height 14
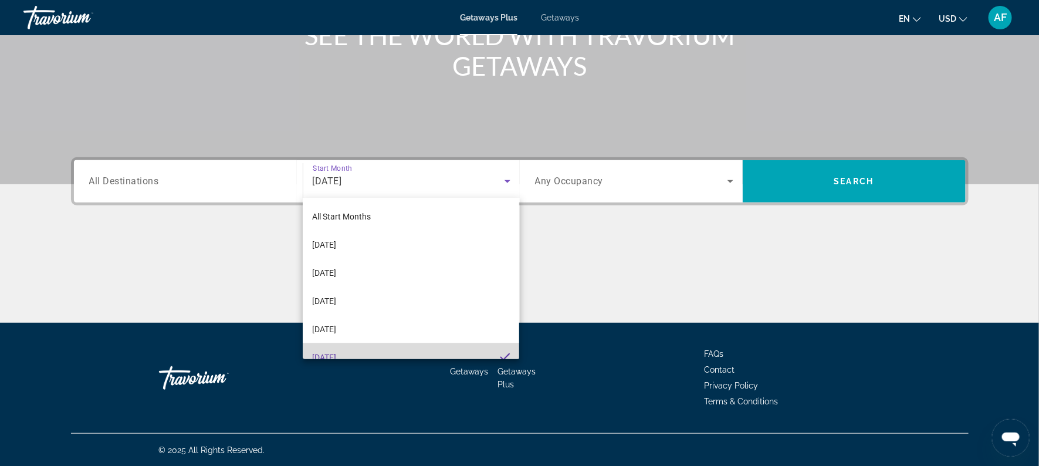
scroll to position [0, 0]
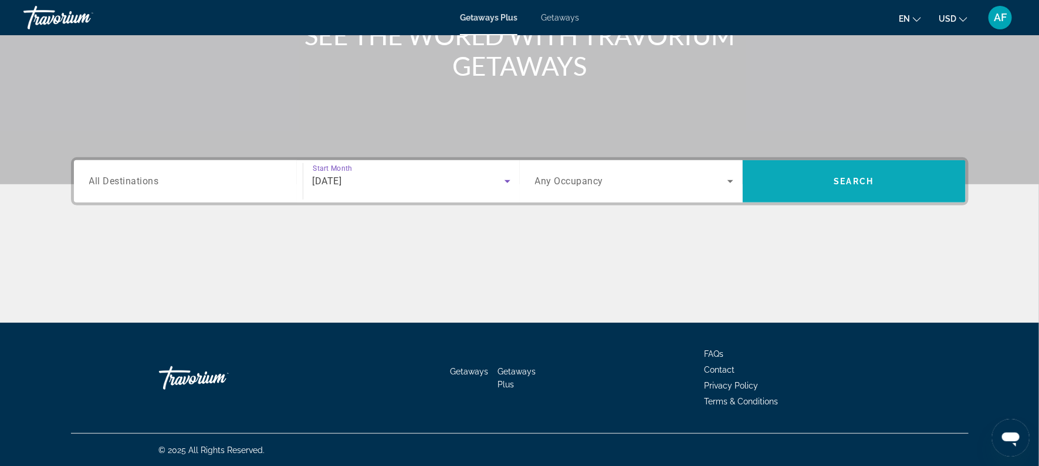
click at [826, 175] on span "Search" at bounding box center [854, 181] width 223 height 28
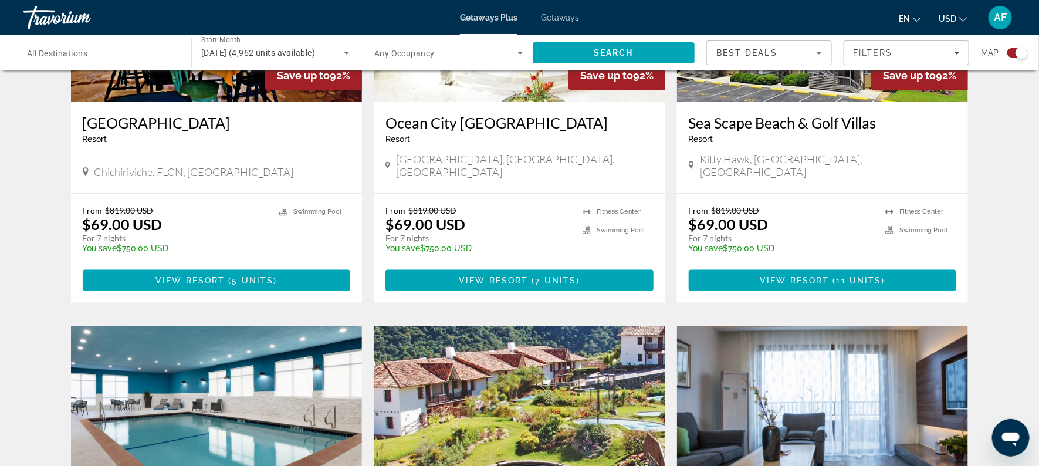
scroll to position [559, 0]
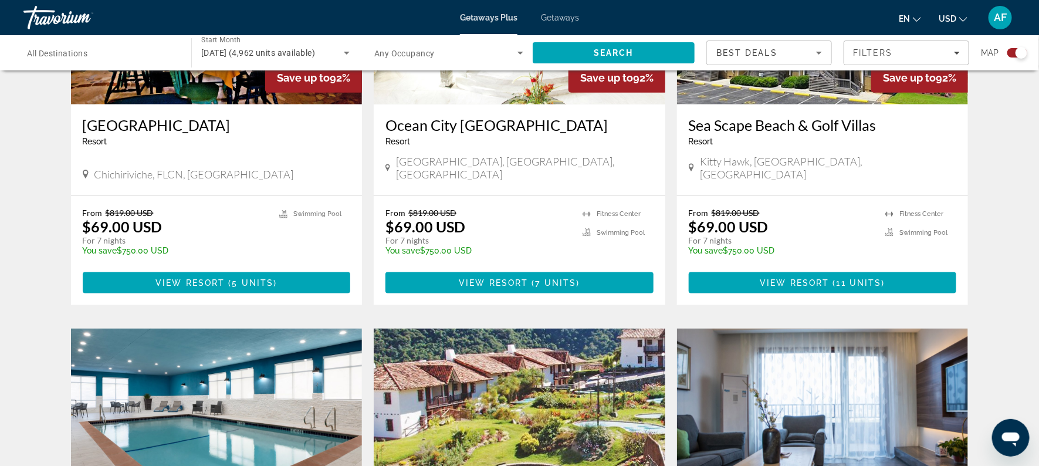
click at [37, 52] on span "All Destinations" at bounding box center [57, 53] width 60 height 9
click at [37, 52] on input "Destination All Destinations" at bounding box center [101, 53] width 149 height 14
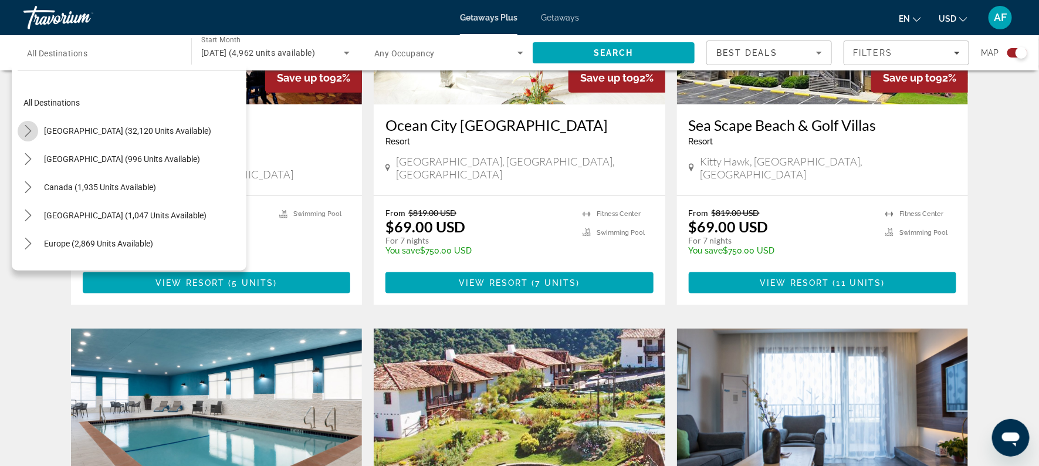
click at [28, 130] on icon "Toggle United States (32,120 units available) submenu" at bounding box center [28, 131] width 12 height 12
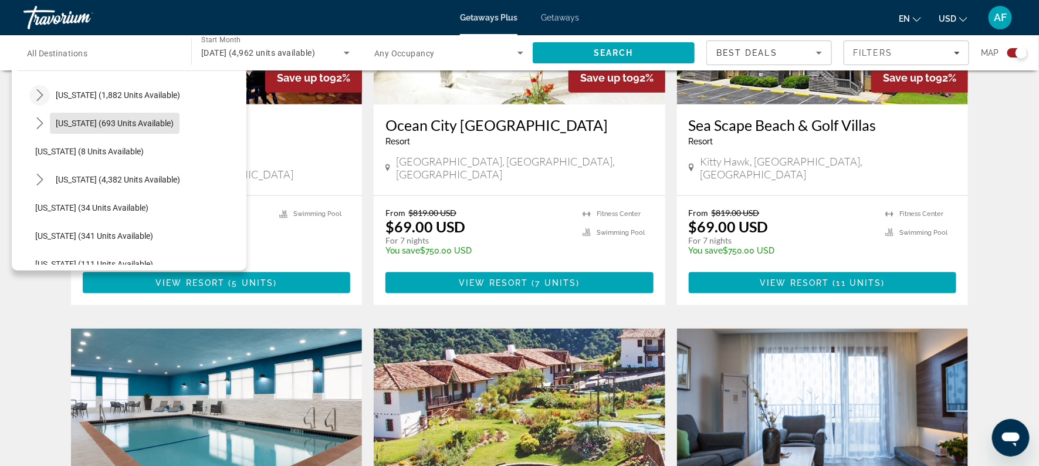
scroll to position [121, 0]
click at [41, 173] on icon "Toggle Florida (4,382 units available) submenu" at bounding box center [40, 179] width 12 height 12
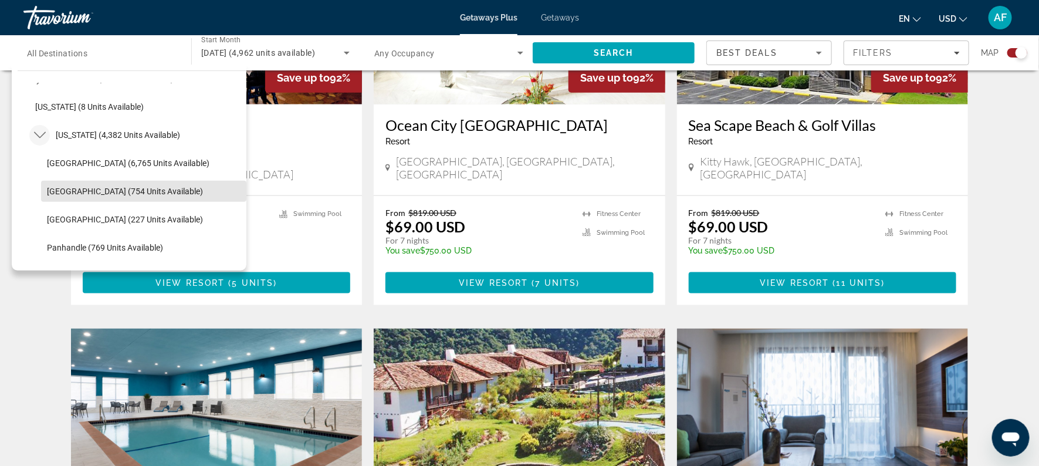
scroll to position [168, 0]
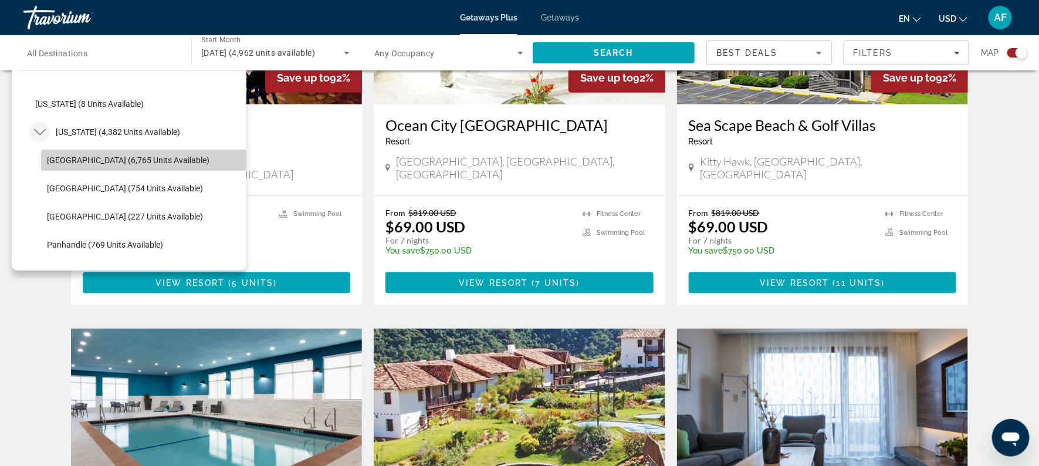
click at [58, 158] on span "[GEOGRAPHIC_DATA] (6,765 units available)" at bounding box center [128, 160] width 163 height 9
type input "**********"
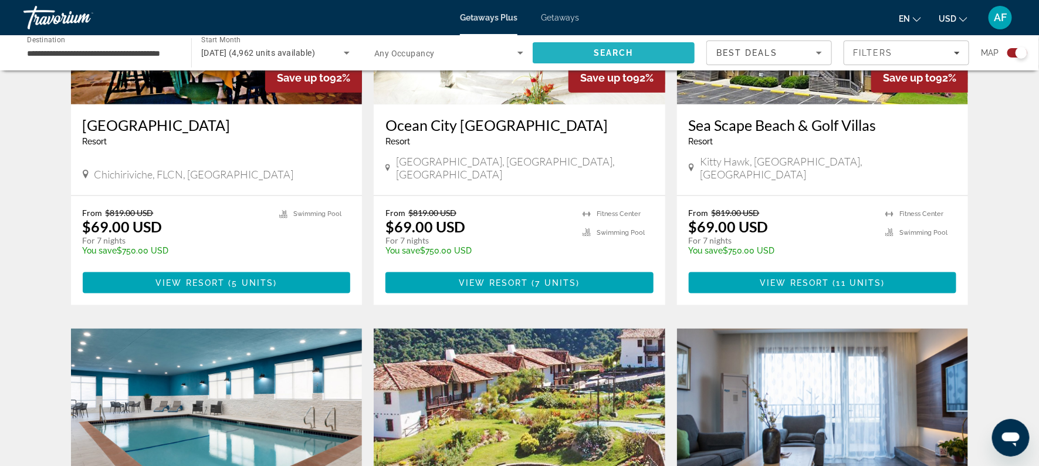
click at [592, 44] on span "Search" at bounding box center [614, 53] width 162 height 28
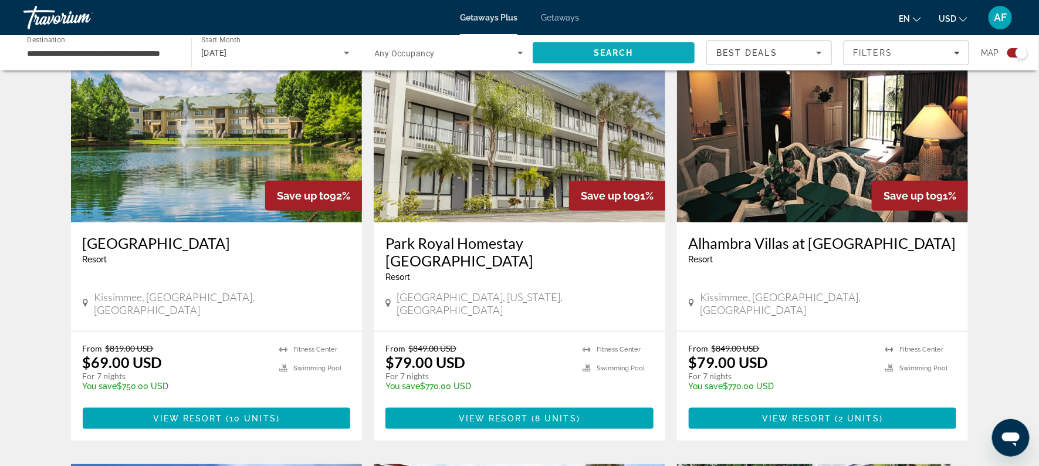
scroll to position [441, 0]
click at [752, 404] on span "Main content" at bounding box center [823, 418] width 268 height 28
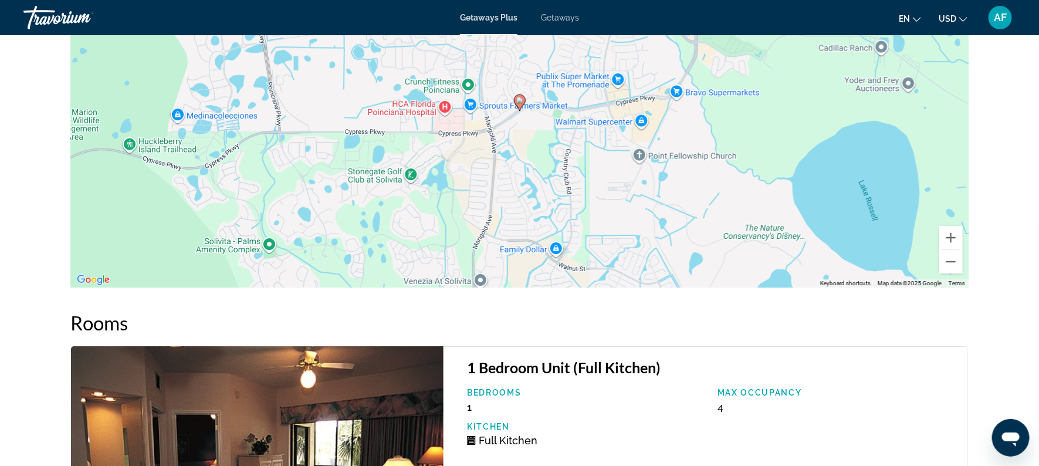
scroll to position [1864, 0]
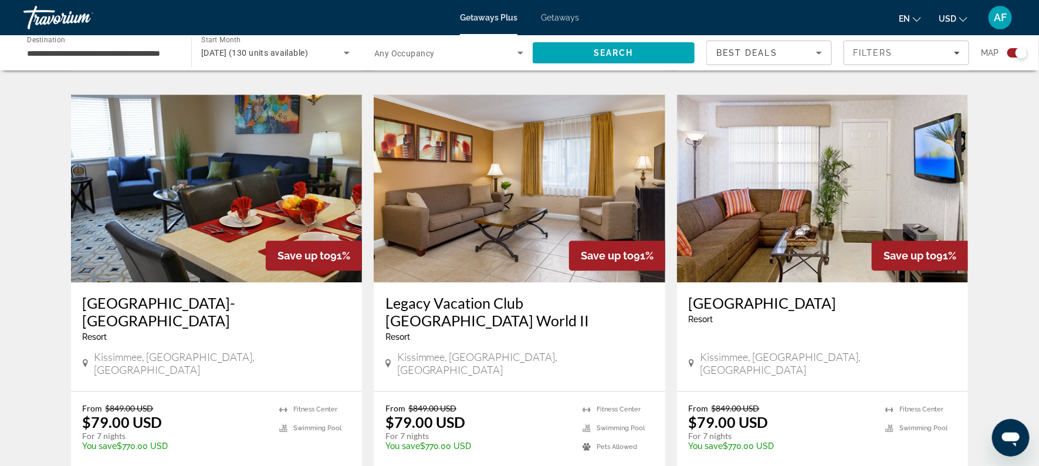
scroll to position [1246, 0]
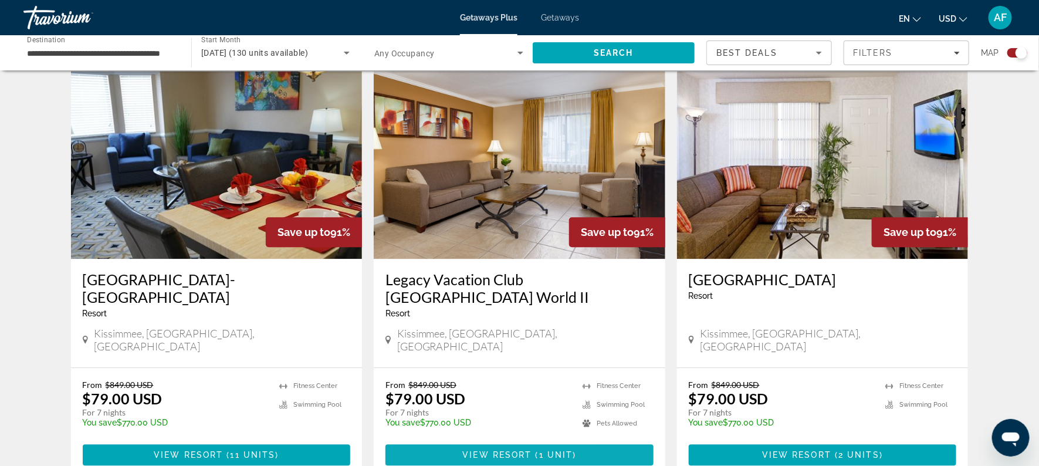
click at [531, 450] on span "View Resort" at bounding box center [497, 454] width 69 height 9
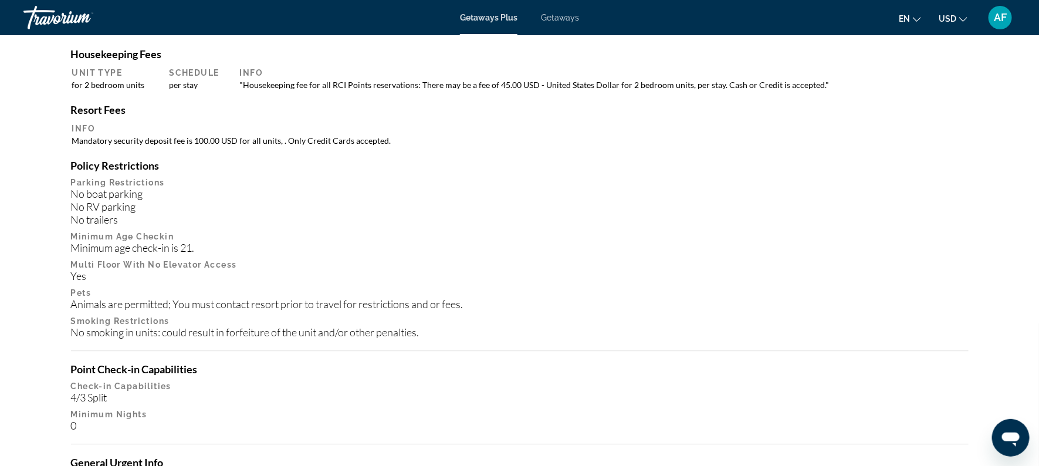
scroll to position [1137, 0]
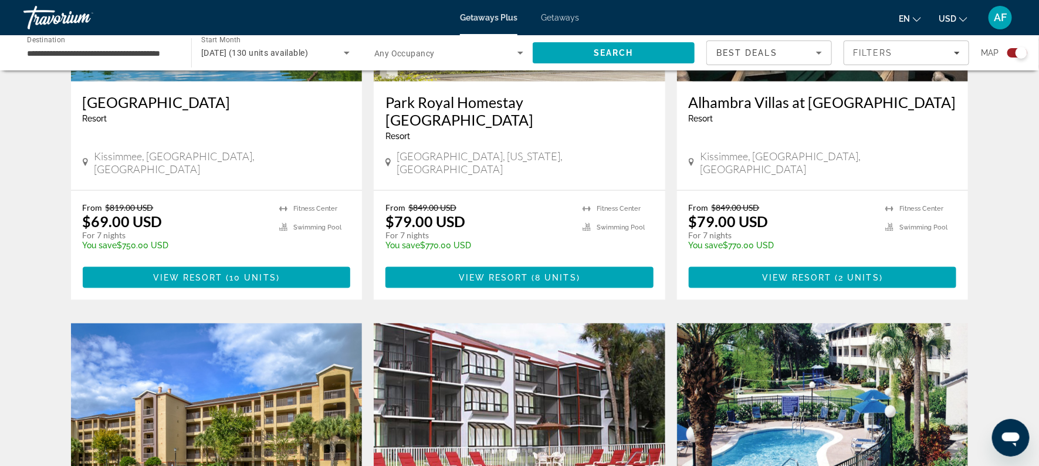
scroll to position [581, 0]
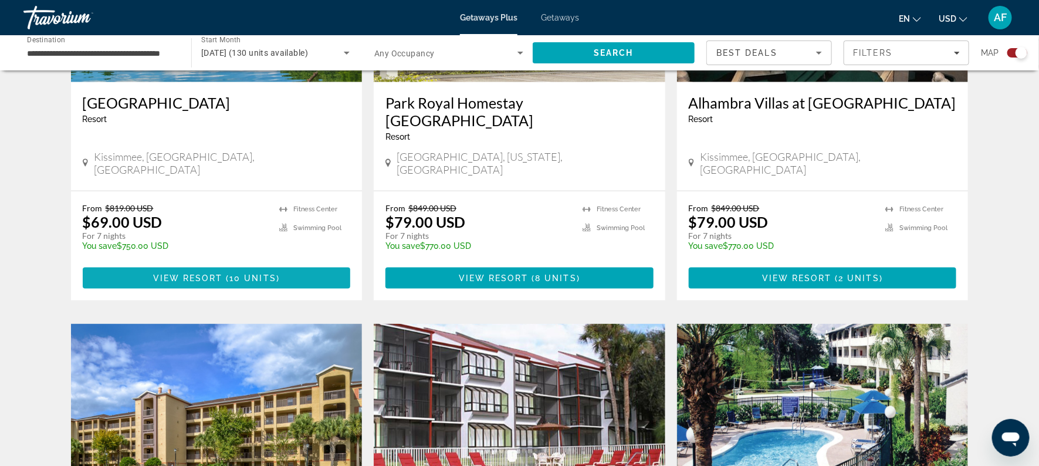
click at [185, 274] on span "View Resort" at bounding box center [187, 278] width 69 height 9
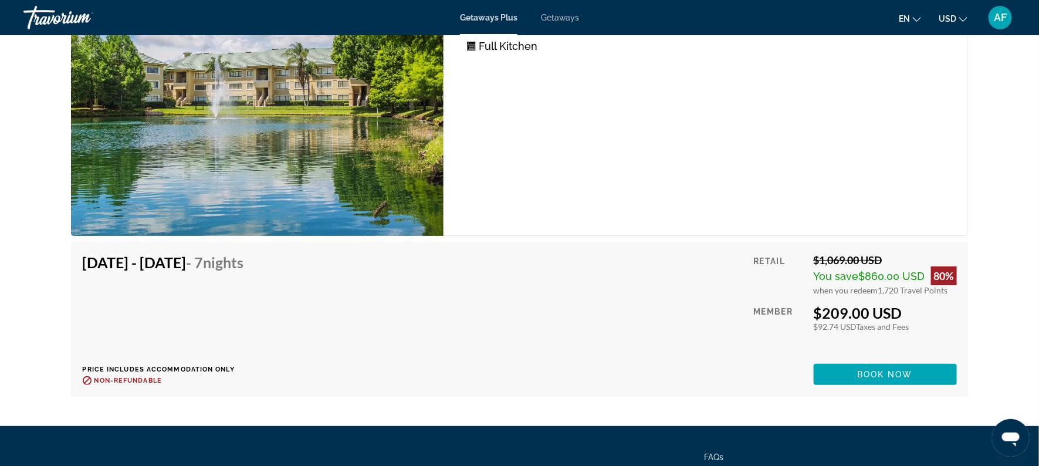
scroll to position [4171, 0]
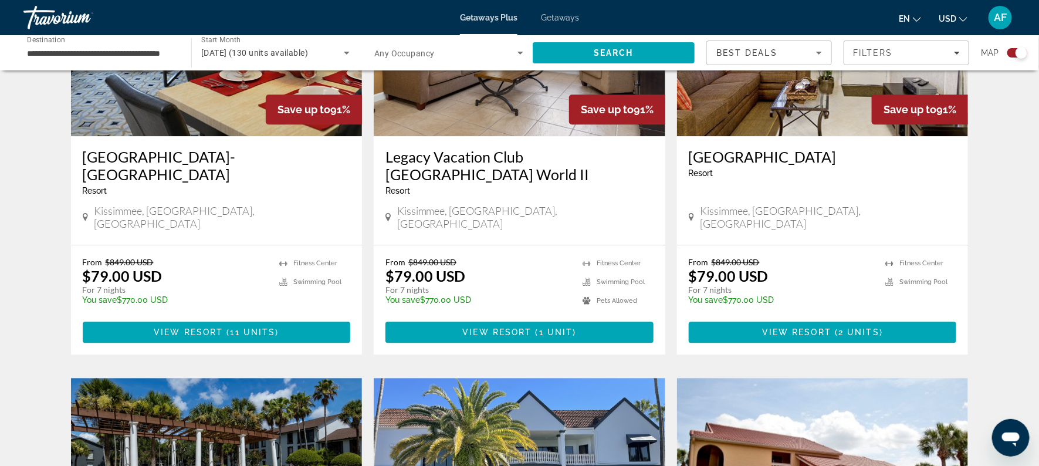
scroll to position [1368, 0]
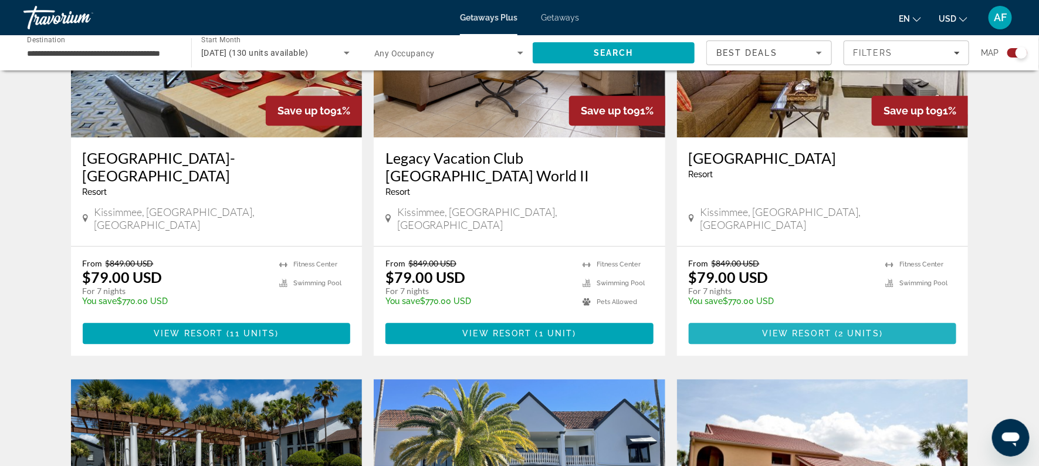
click at [792, 329] on span "View Resort" at bounding box center [796, 333] width 69 height 9
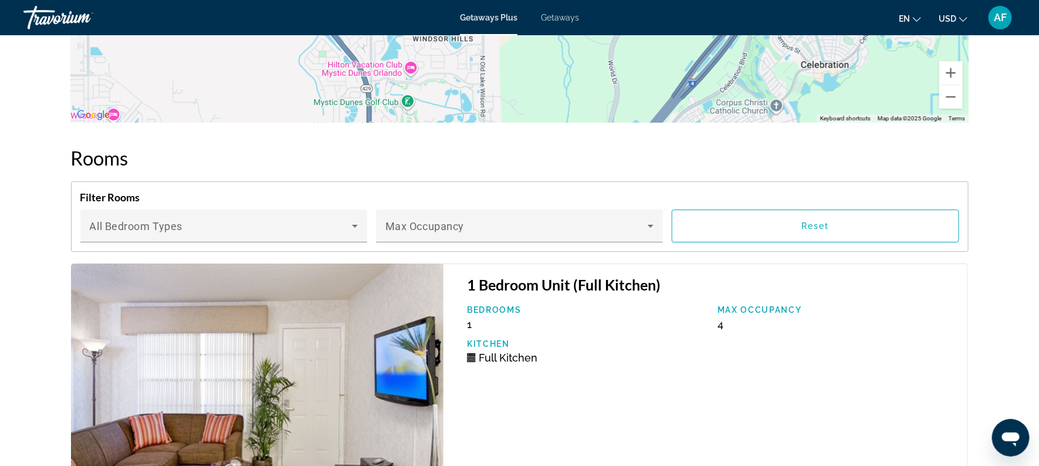
scroll to position [1716, 0]
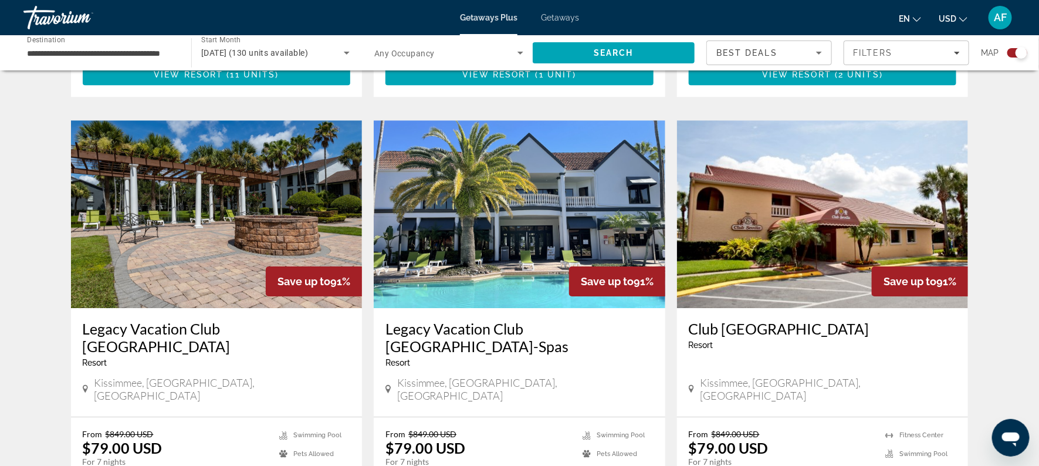
scroll to position [1628, 0]
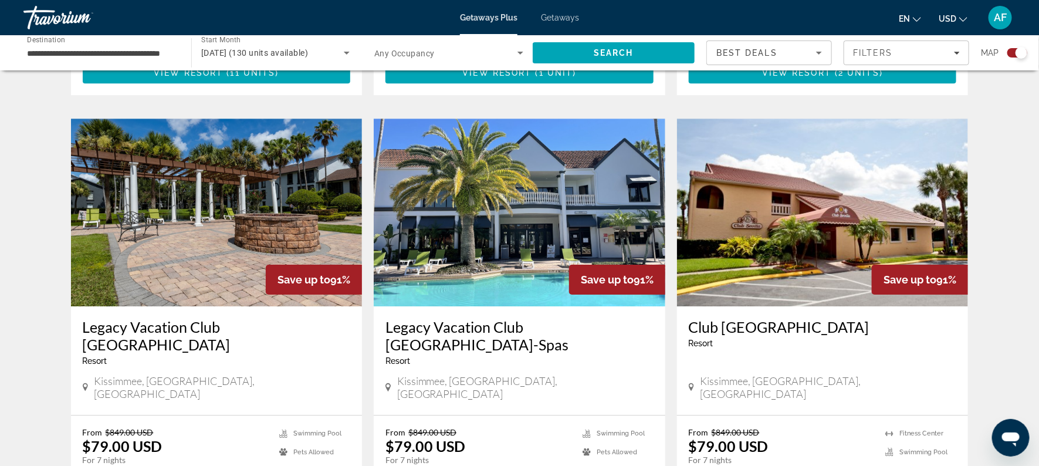
click at [511, 318] on h3 "Legacy Vacation Club [GEOGRAPHIC_DATA]-Spas" at bounding box center [520, 335] width 268 height 35
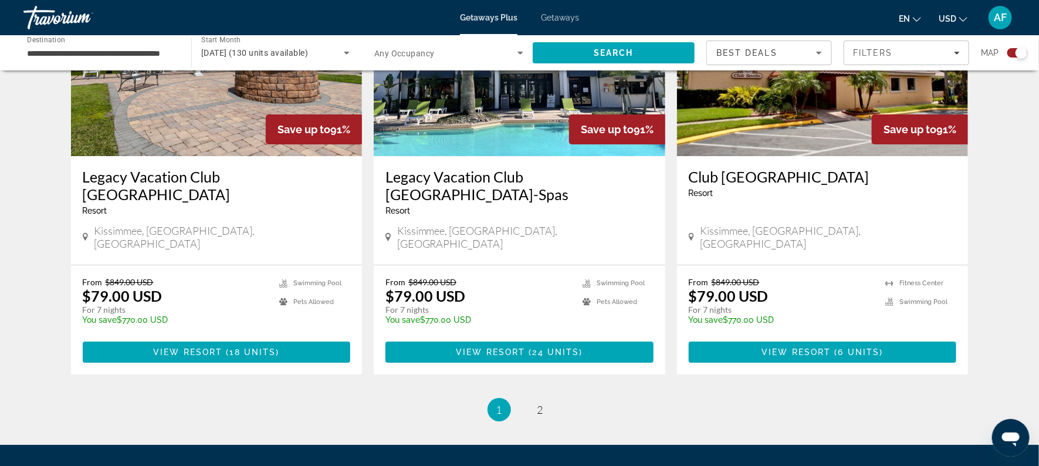
scroll to position [1775, 0]
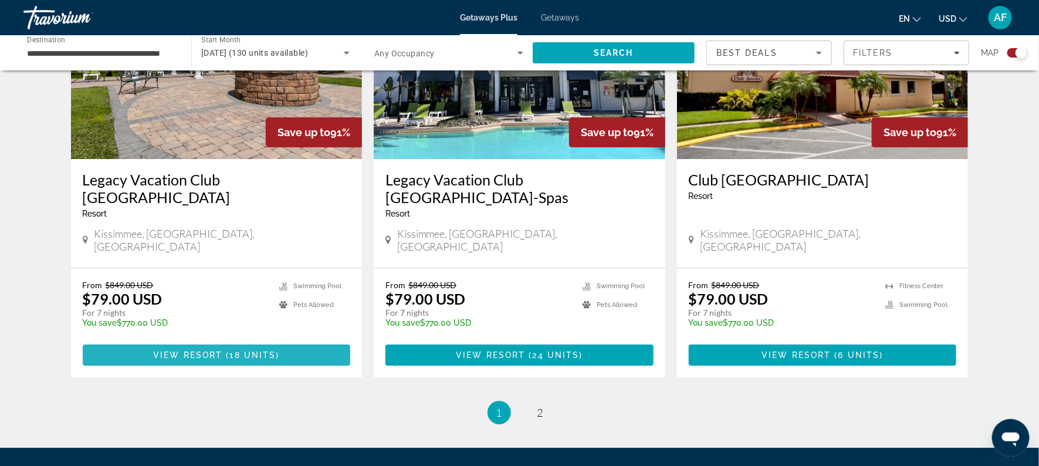
click at [230, 350] on span "18 units" at bounding box center [253, 354] width 46 height 9
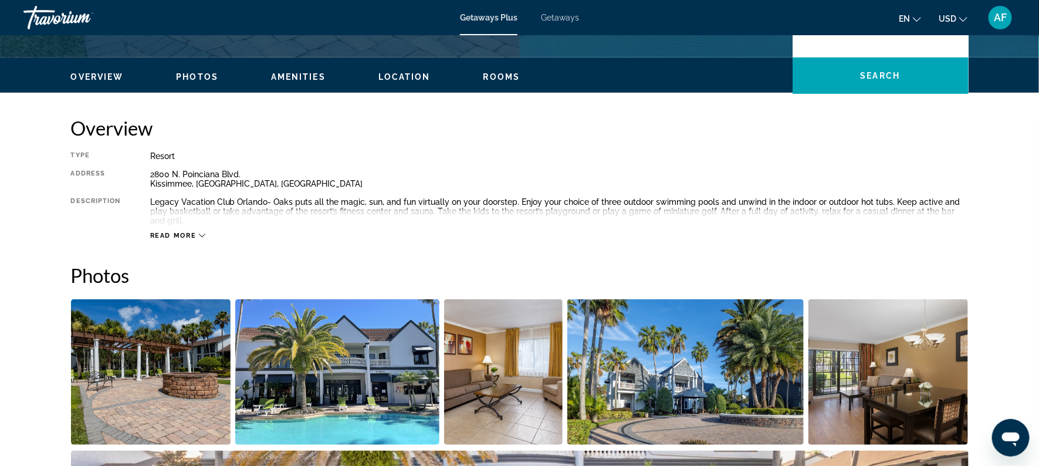
scroll to position [325, 0]
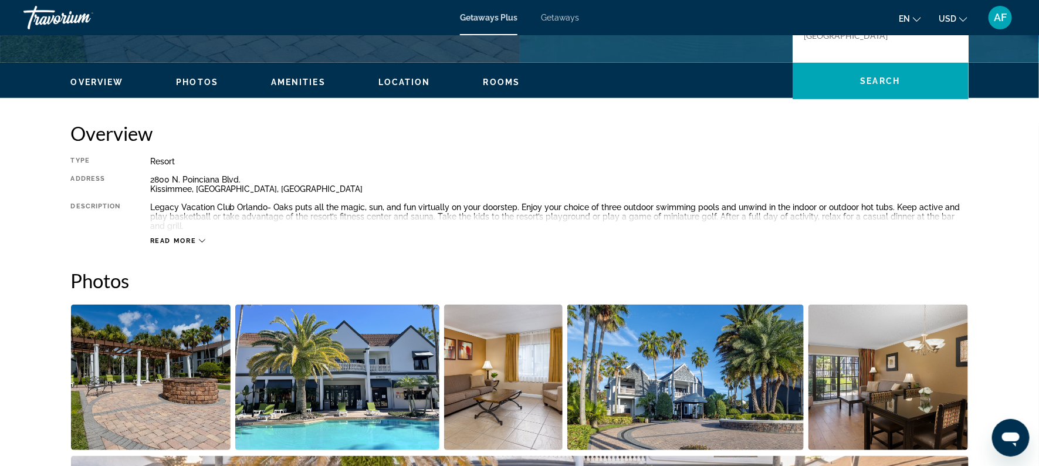
click at [179, 237] on span "Read more" at bounding box center [173, 241] width 46 height 8
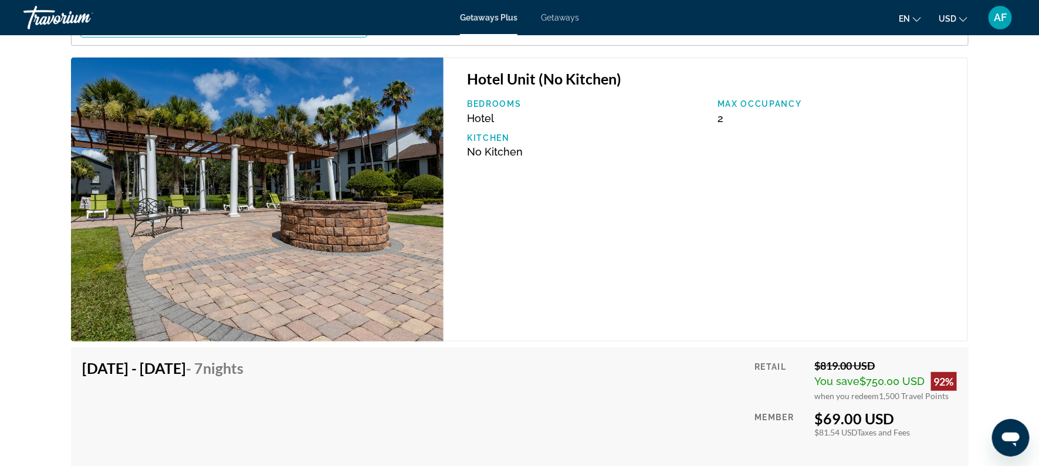
scroll to position [2302, 0]
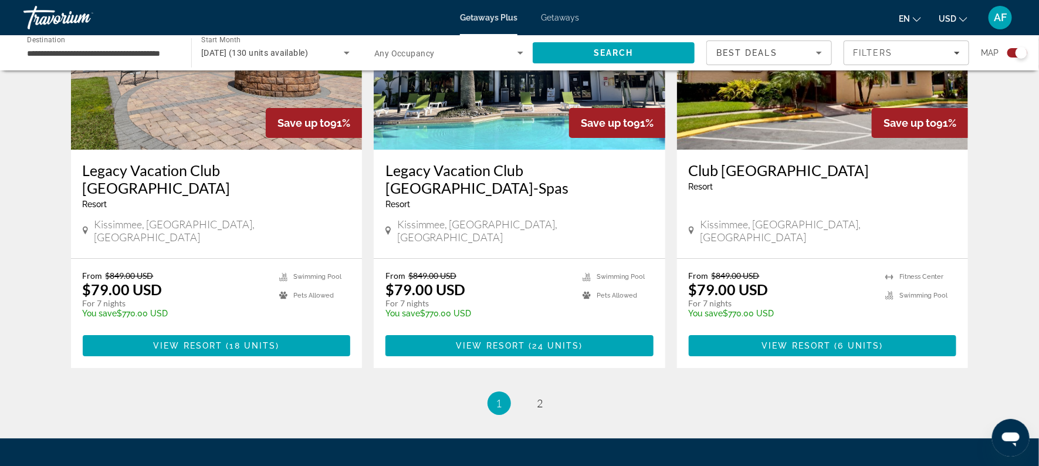
scroll to position [1782, 0]
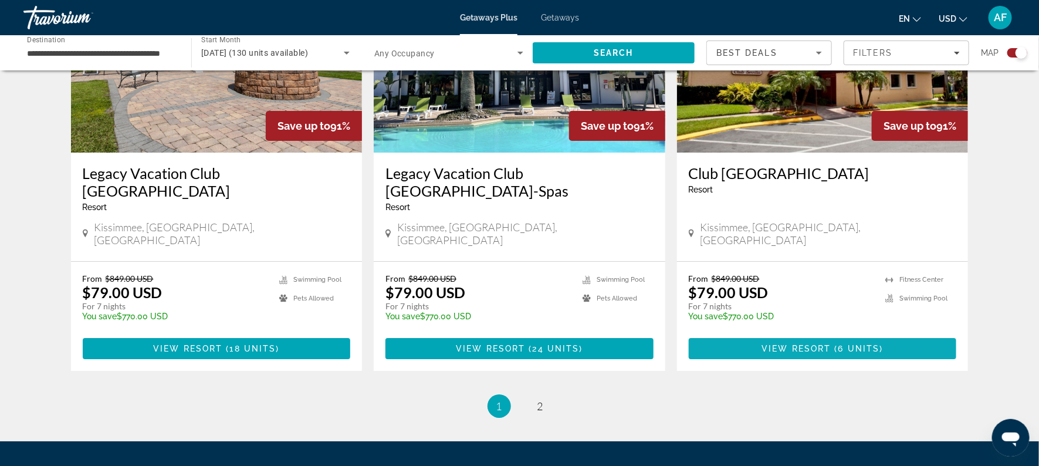
click at [789, 344] on span "View Resort" at bounding box center [796, 348] width 69 height 9
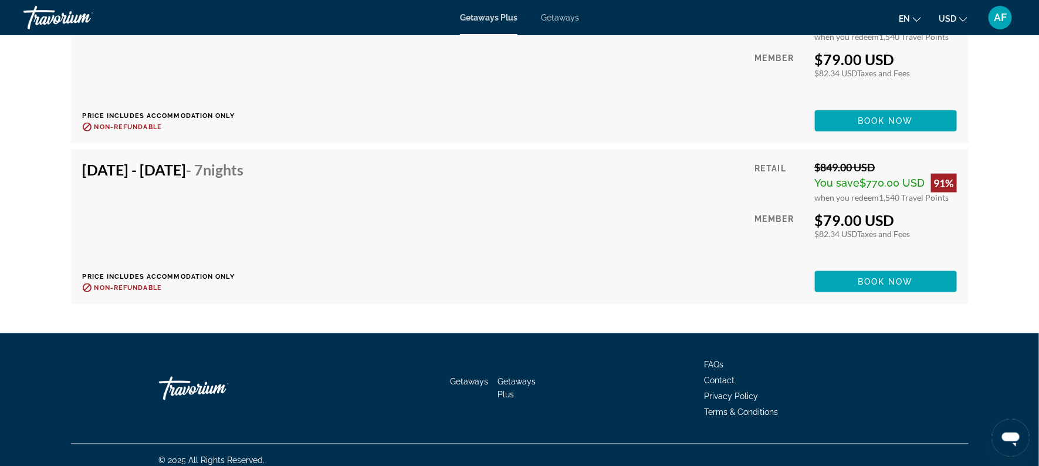
scroll to position [2668, 0]
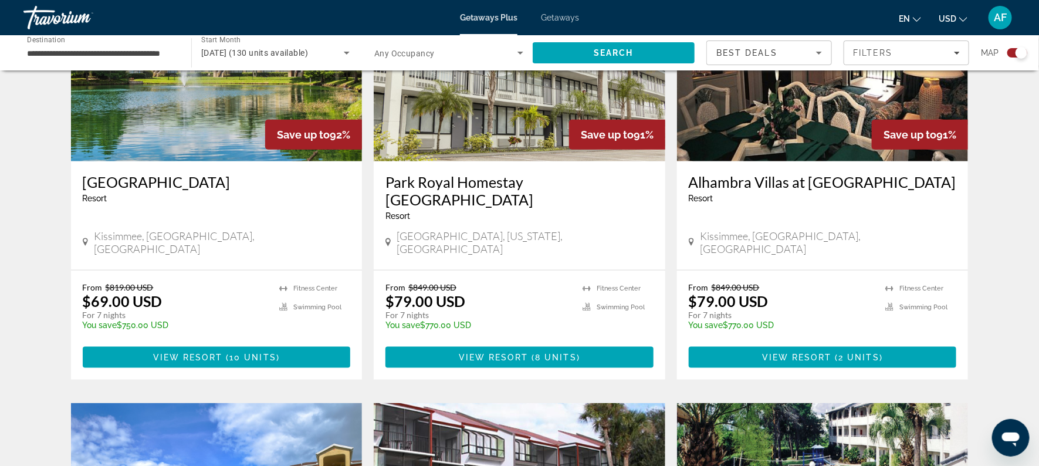
scroll to position [502, 0]
click at [809, 352] on span "View Resort" at bounding box center [796, 356] width 69 height 9
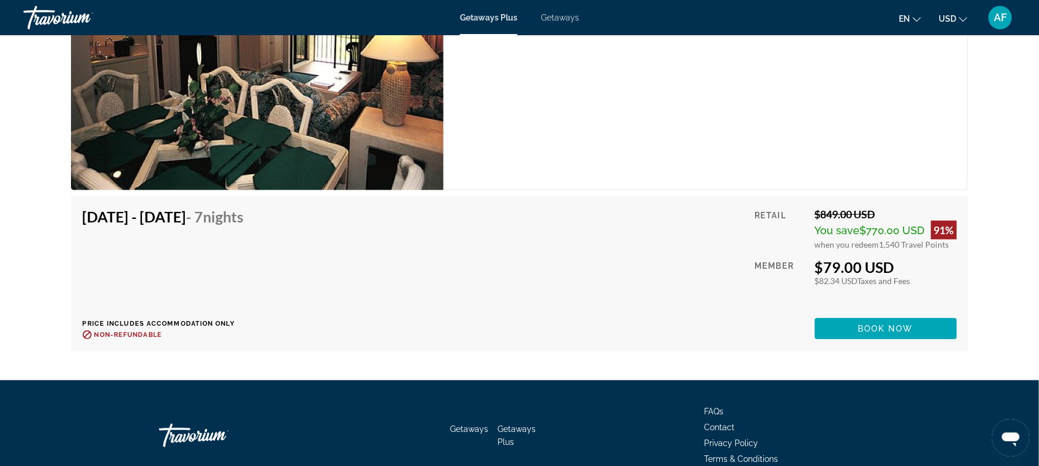
scroll to position [2363, 0]
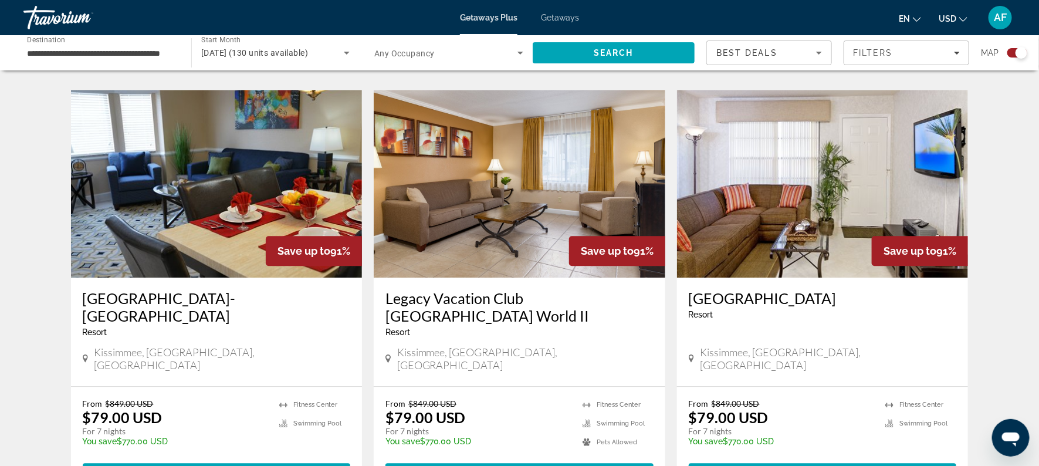
scroll to position [1243, 0]
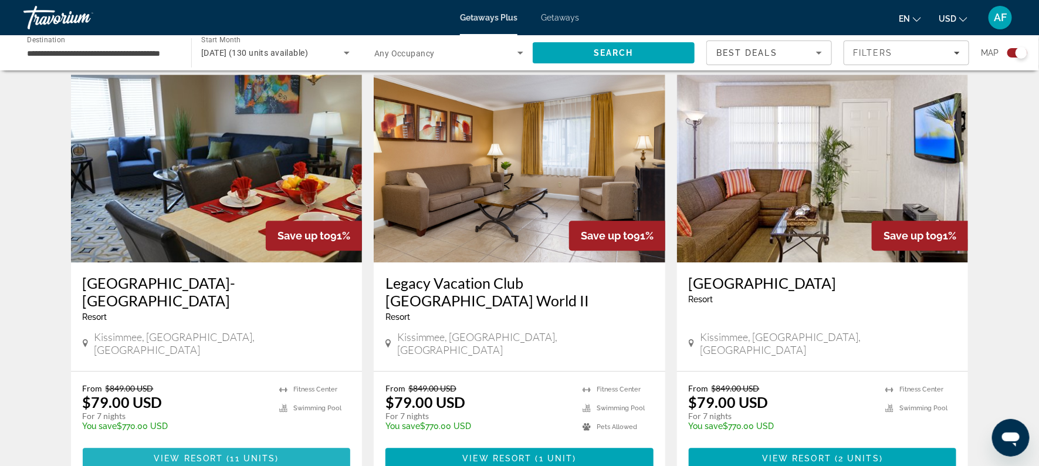
click at [228, 454] on span "( 11 units )" at bounding box center [251, 458] width 56 height 9
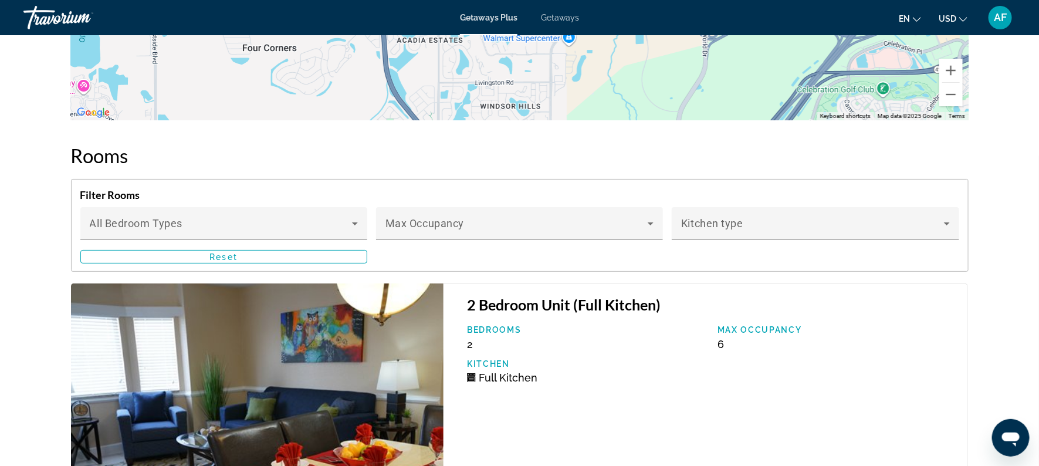
scroll to position [2081, 0]
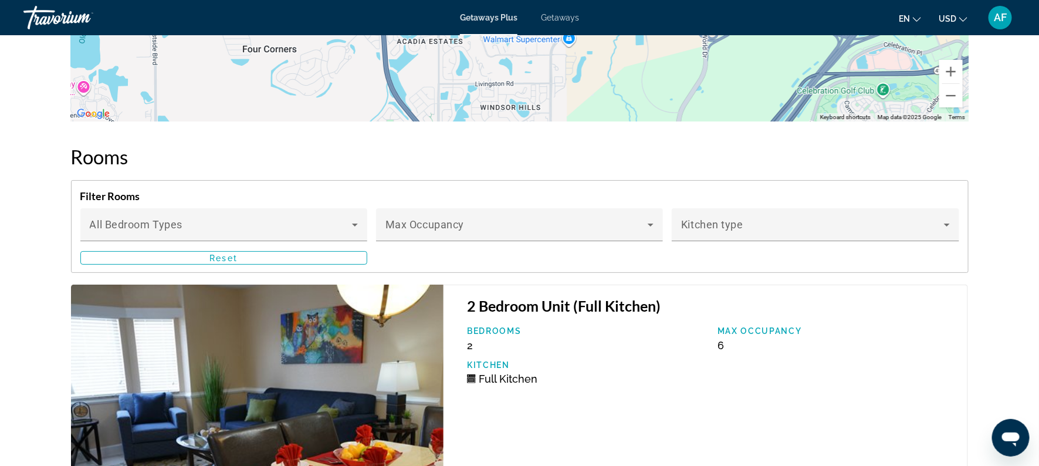
click at [896, 413] on div "2 Bedroom Unit (Full Kitchen) Bedrooms 2 Max Occupancy 6 Kitchen Full Kitchen" at bounding box center [706, 434] width 525 height 299
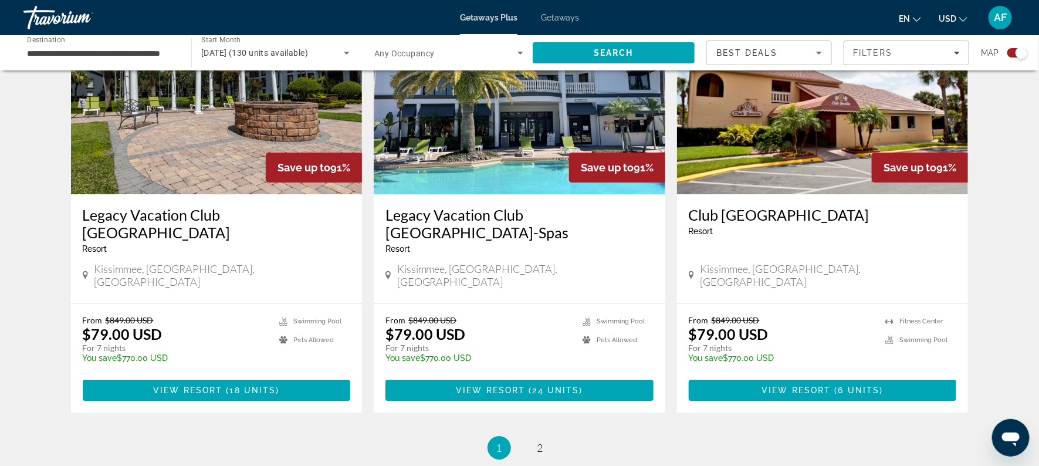
scroll to position [1746, 0]
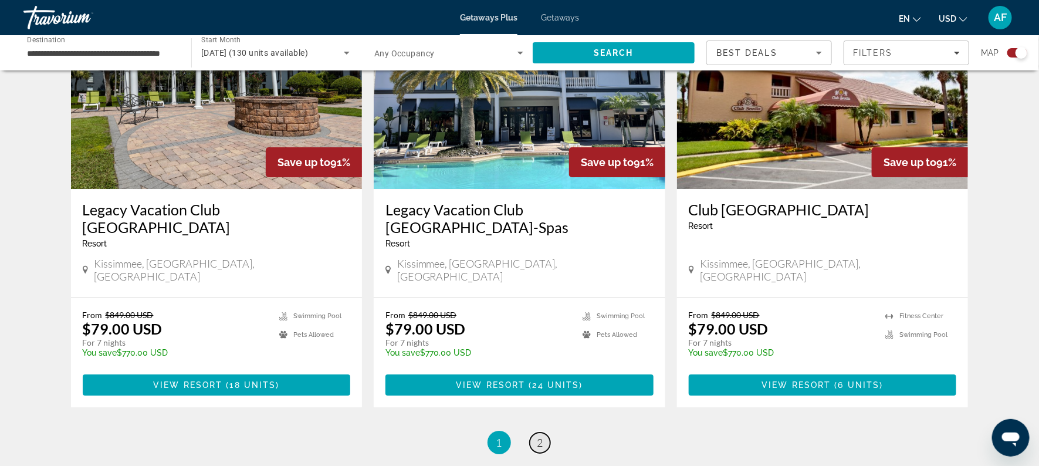
click at [541, 436] on span "2" at bounding box center [541, 442] width 6 height 13
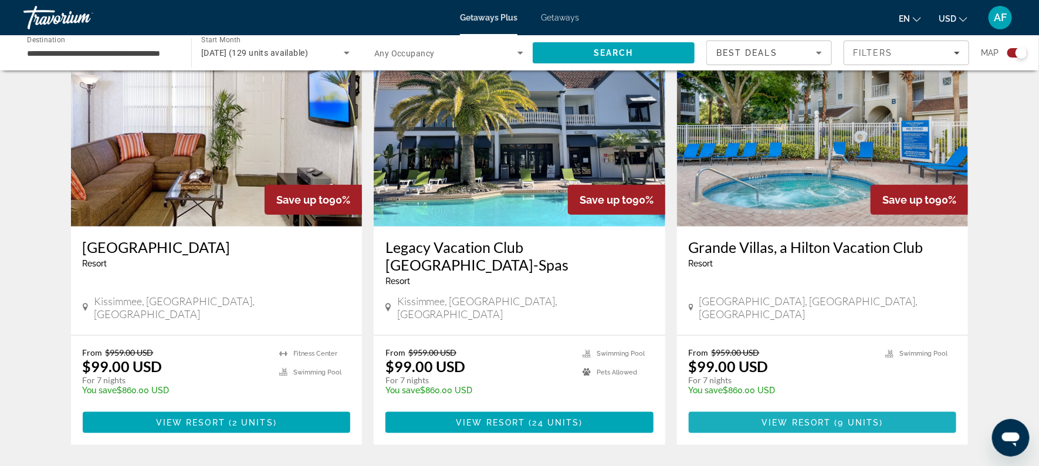
scroll to position [437, 0]
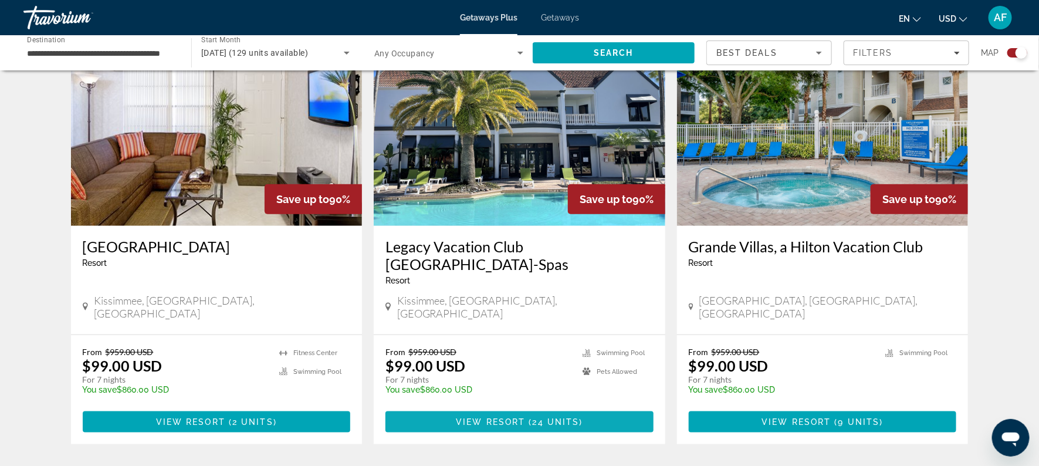
click at [531, 417] on span "( 24 units )" at bounding box center [554, 421] width 58 height 9
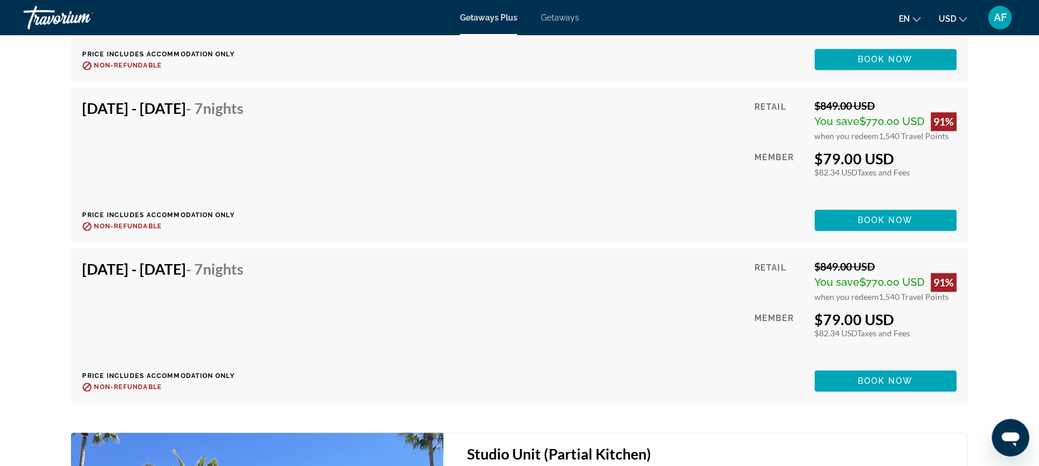
scroll to position [3111, 0]
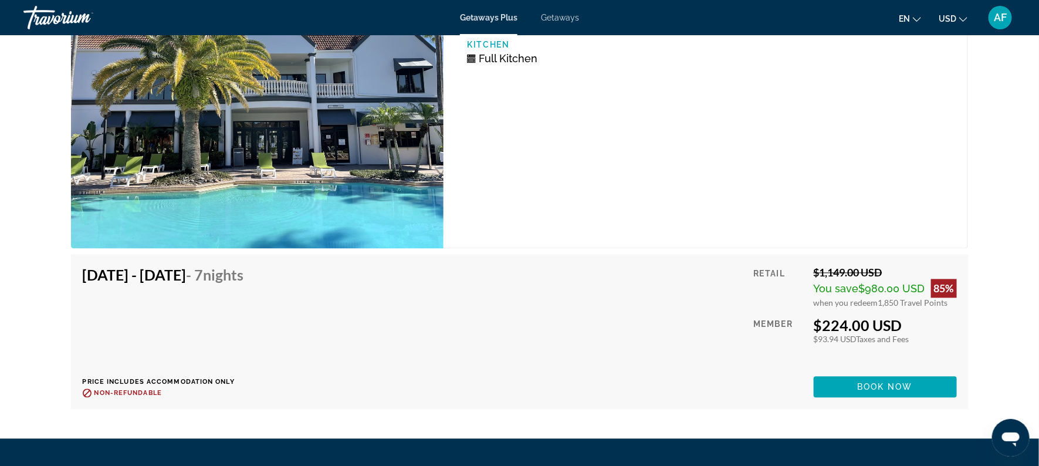
scroll to position [5178, 0]
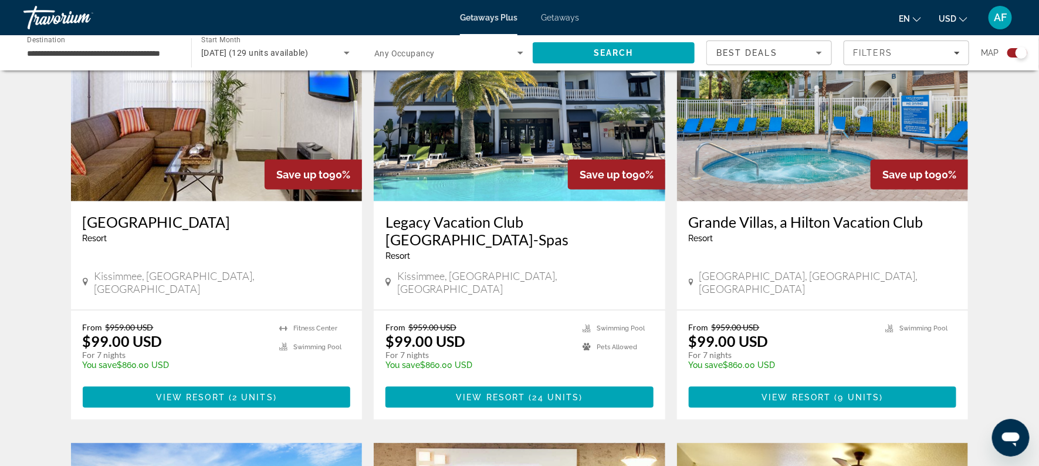
scroll to position [457, 0]
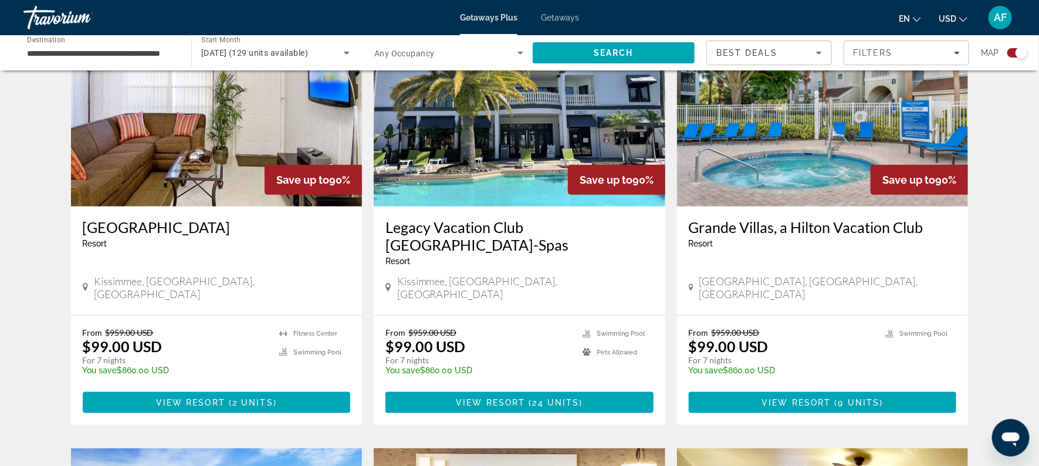
click at [855, 231] on h3 "Grande Villas, a Hilton Vacation Club" at bounding box center [823, 227] width 268 height 18
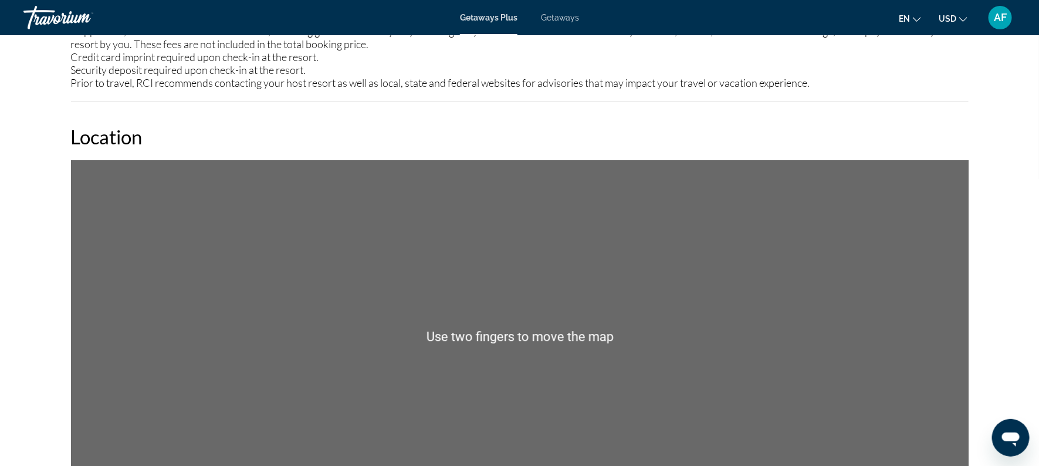
scroll to position [1316, 0]
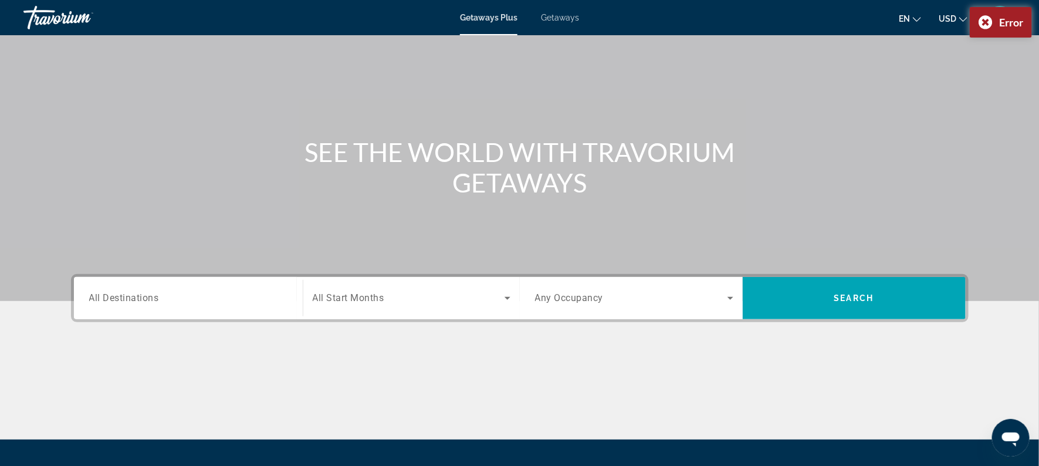
scroll to position [168, 0]
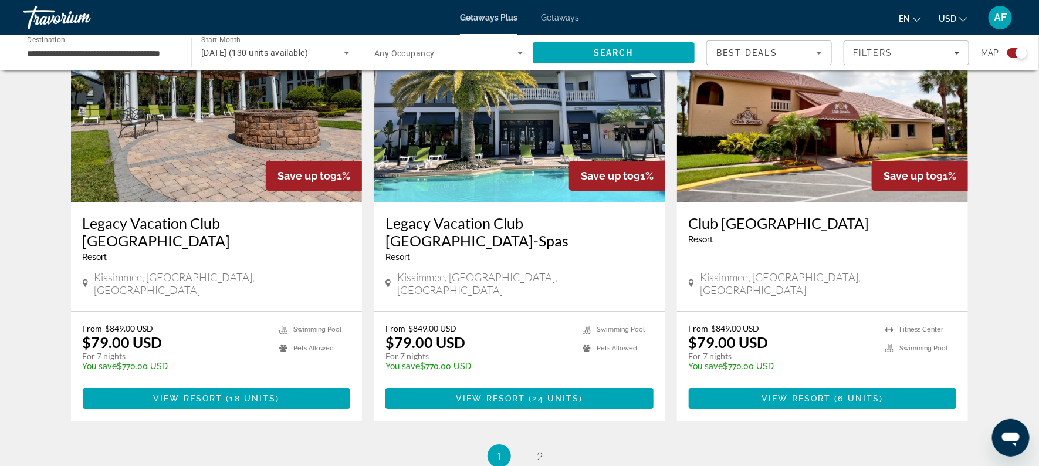
scroll to position [1731, 0]
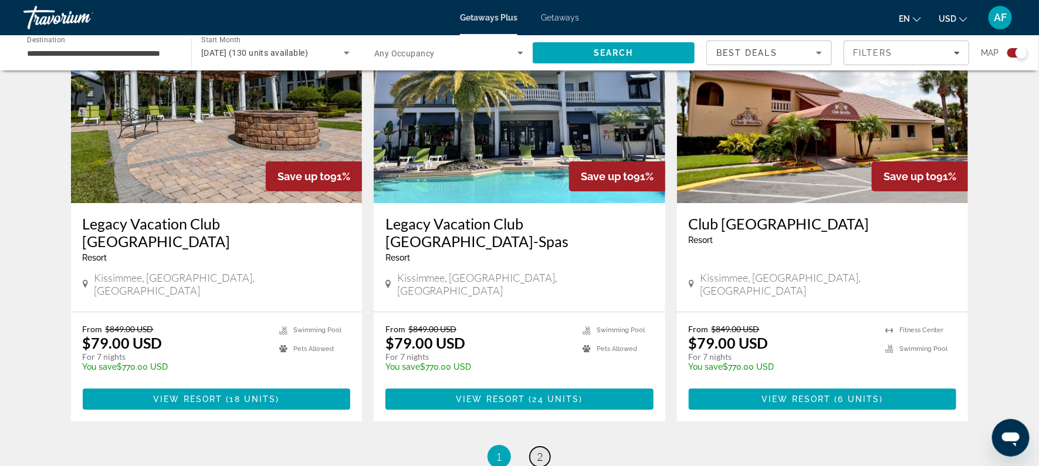
click at [540, 450] on span "2" at bounding box center [541, 456] width 6 height 13
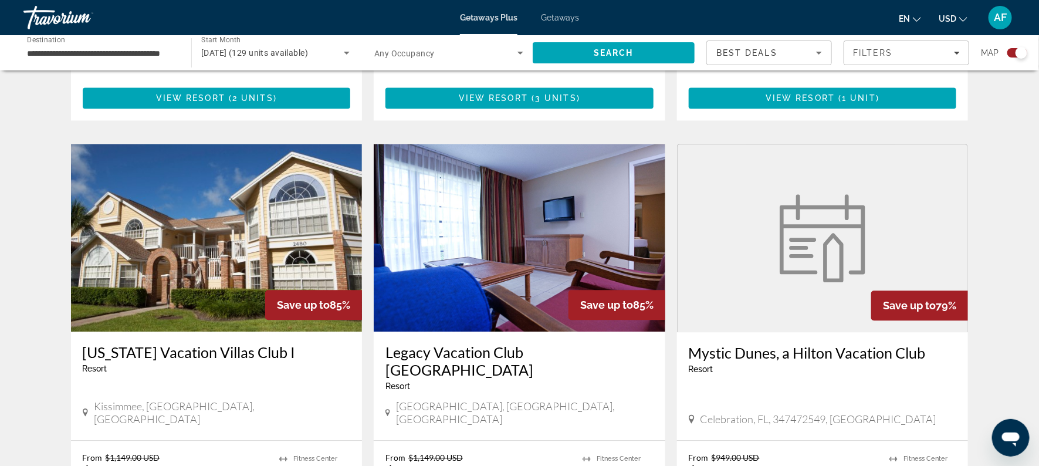
scroll to position [1201, 0]
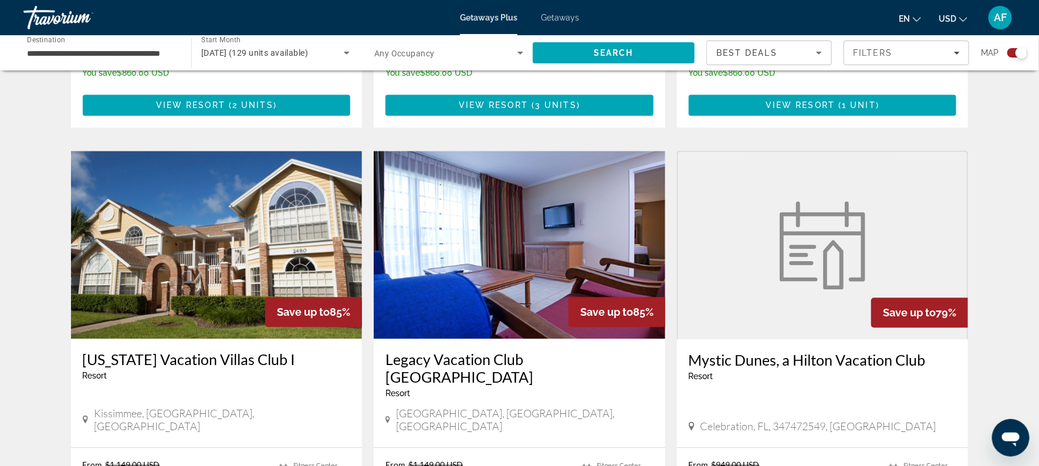
click at [835, 351] on h3 "Mystic Dunes, a Hilton Vacation Club" at bounding box center [823, 360] width 268 height 18
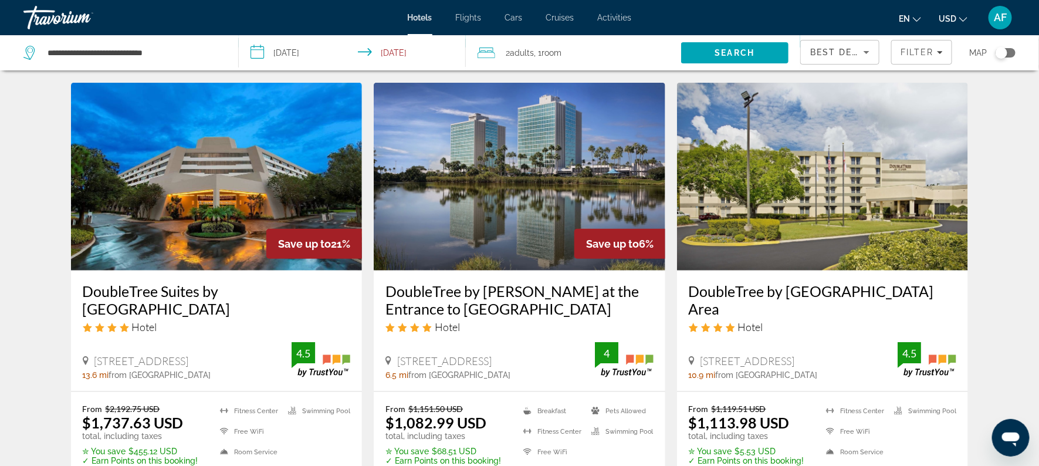
scroll to position [482, 0]
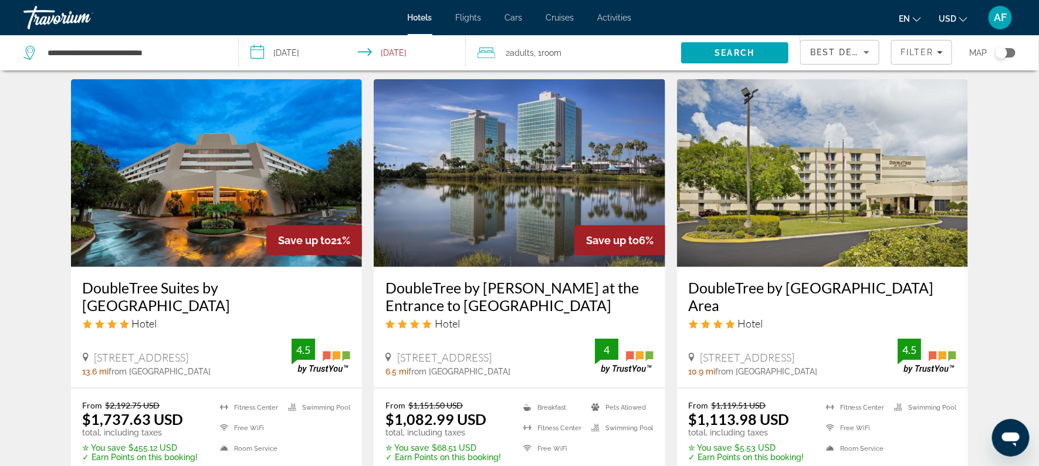
click at [281, 58] on input "**********" at bounding box center [355, 54] width 232 height 39
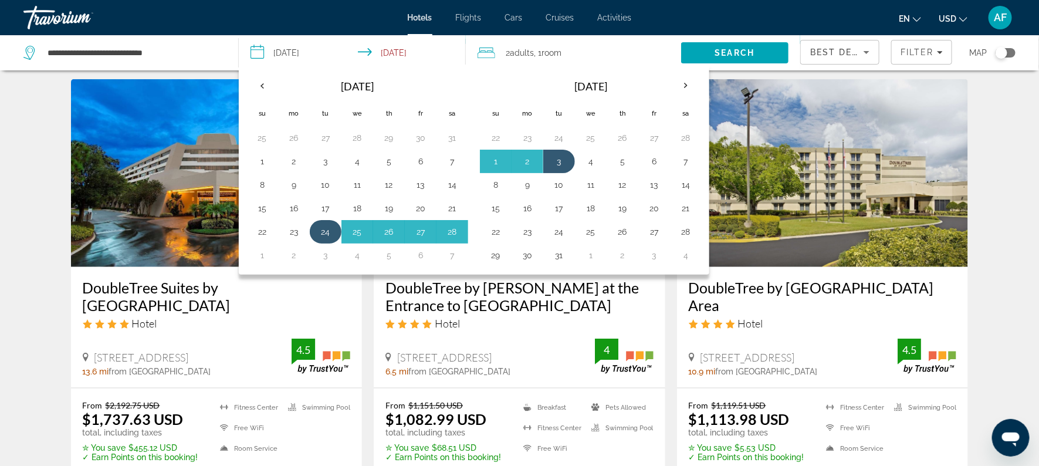
click at [326, 229] on button "24" at bounding box center [325, 232] width 19 height 16
click at [529, 164] on button "2" at bounding box center [527, 161] width 19 height 16
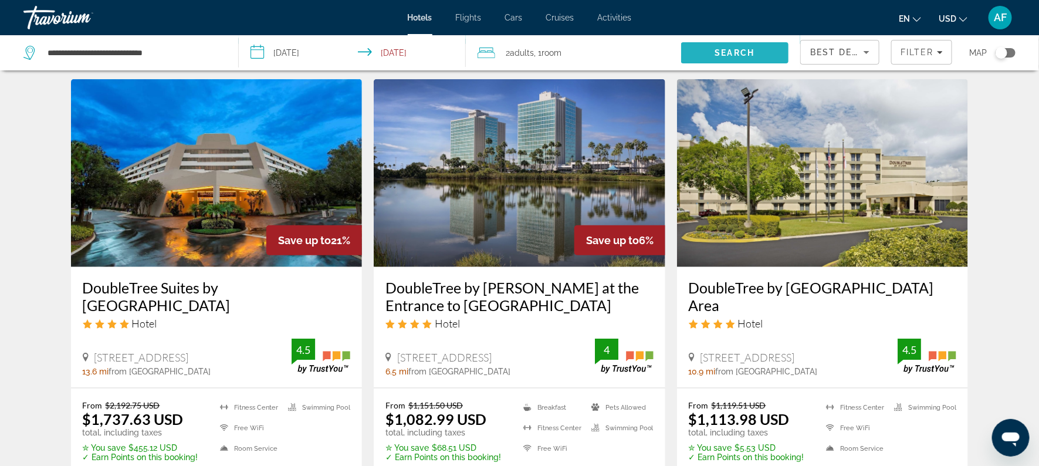
click at [744, 48] on span "Search" at bounding box center [735, 52] width 40 height 9
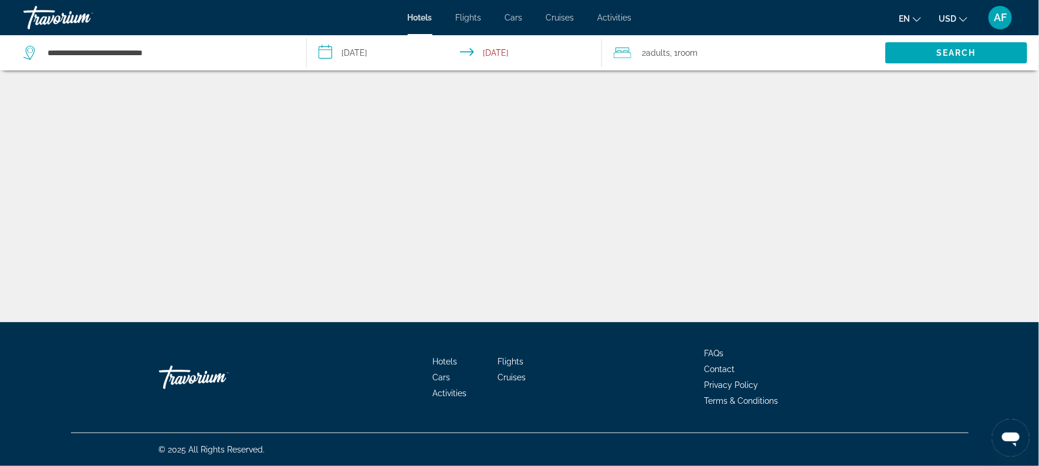
click at [501, 52] on input "**********" at bounding box center [457, 54] width 300 height 39
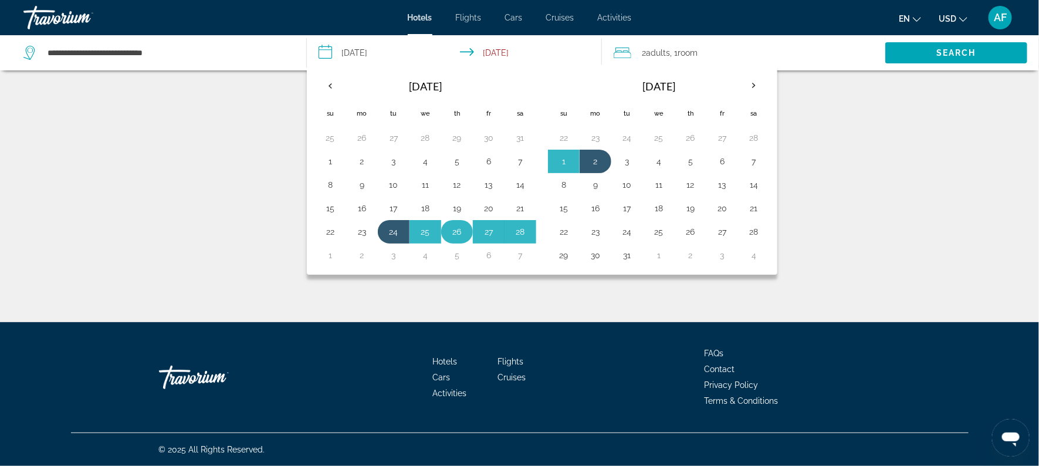
click at [452, 229] on button "26" at bounding box center [457, 232] width 19 height 16
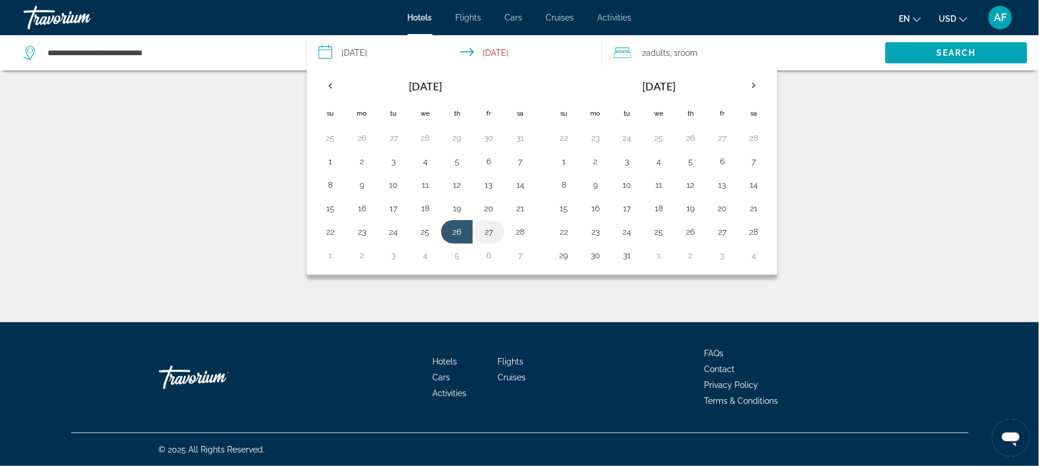
click at [493, 230] on button "27" at bounding box center [489, 232] width 19 height 16
type input "**********"
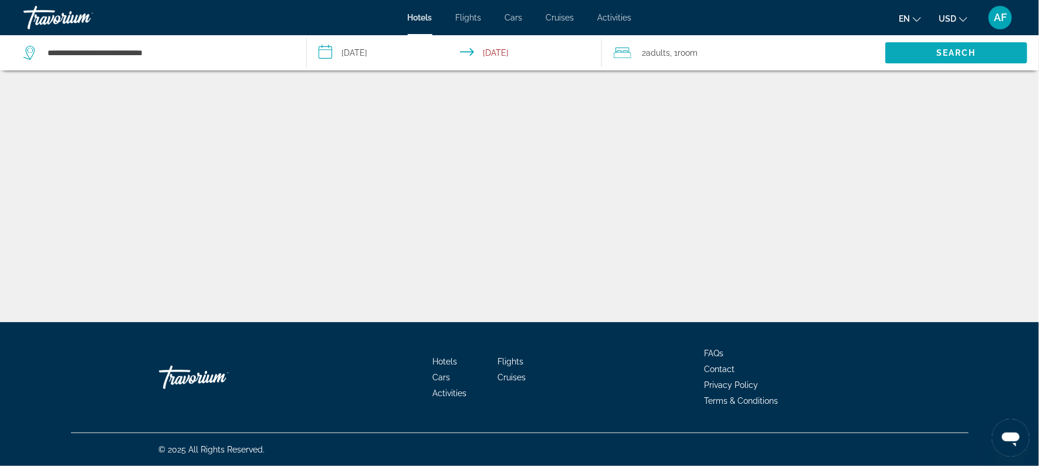
click at [907, 49] on span "Search" at bounding box center [957, 53] width 142 height 28
